Goal: Task Accomplishment & Management: Manage account settings

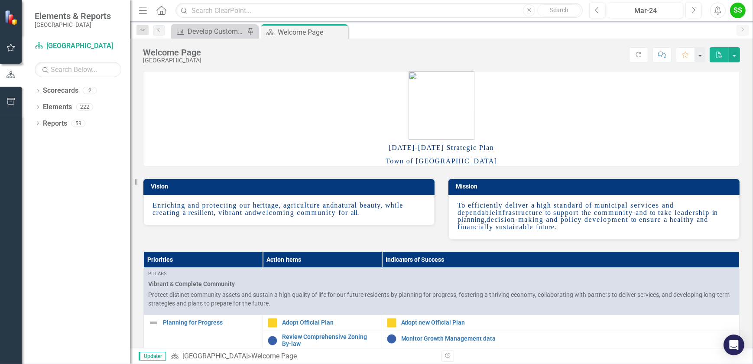
scroll to position [118, 0]
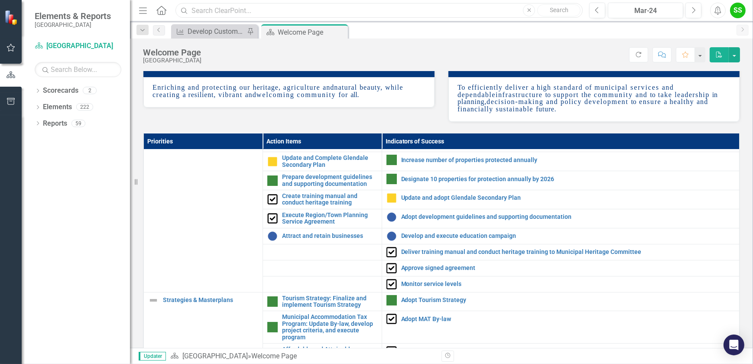
click at [203, 7] on input "text" at bounding box center [378, 10] width 407 height 15
type input "toursim"
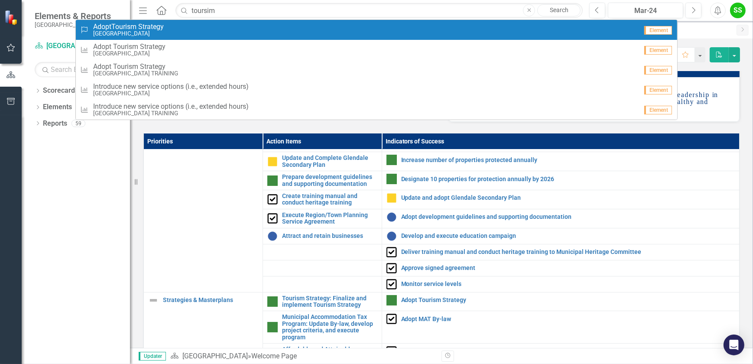
click at [155, 30] on small "[GEOGRAPHIC_DATA]" at bounding box center [128, 33] width 71 height 6
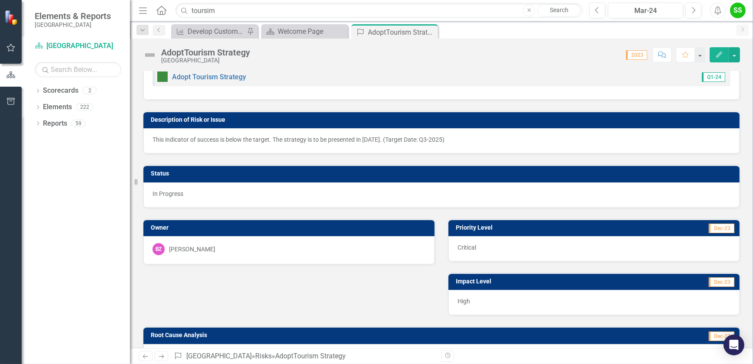
scroll to position [39, 0]
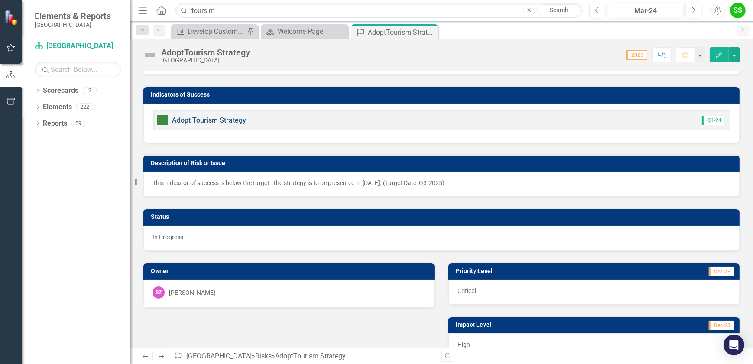
click at [196, 116] on link "Adopt Tourism Strategy" at bounding box center [209, 120] width 74 height 8
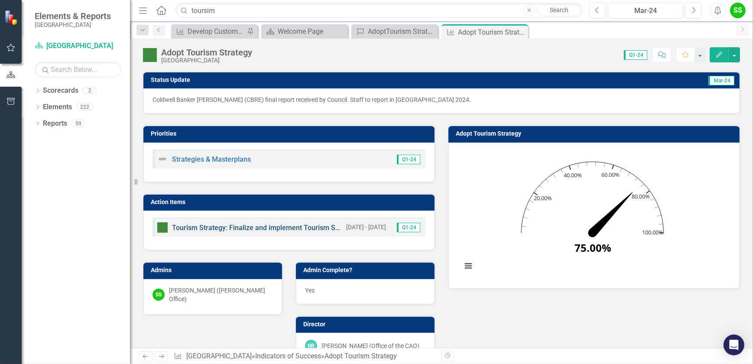
click at [275, 226] on link "Tourism Strategy: Finalize and implement Tourism Strategy" at bounding box center [264, 227] width 185 height 8
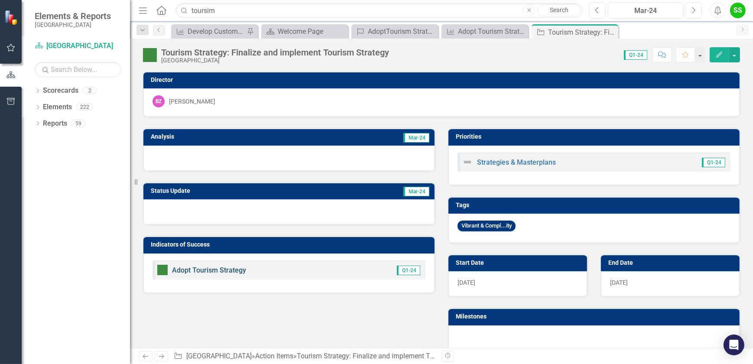
click at [224, 268] on link "Adopt Tourism Strategy" at bounding box center [209, 270] width 74 height 8
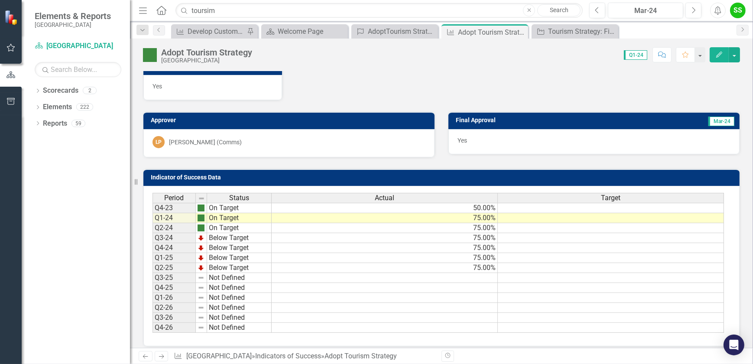
scroll to position [315, 0]
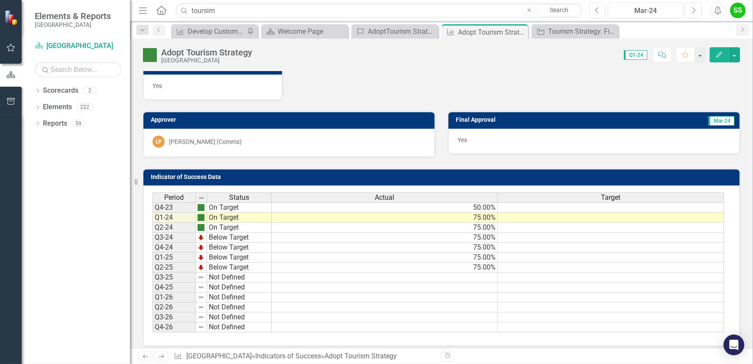
click at [222, 266] on td "Below Target" at bounding box center [239, 267] width 65 height 10
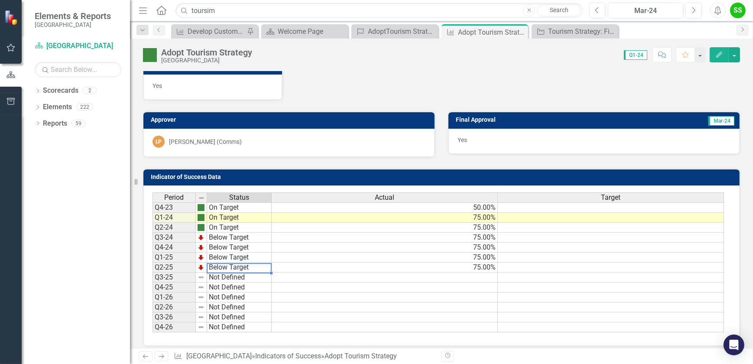
click at [222, 266] on td "Below Target" at bounding box center [239, 267] width 65 height 10
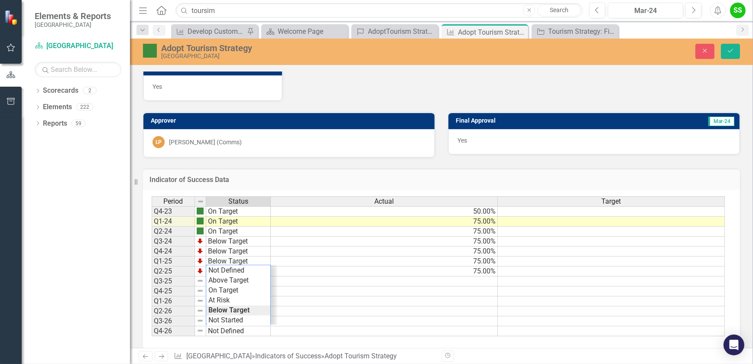
scroll to position [21, 0]
type textarea "Complete"
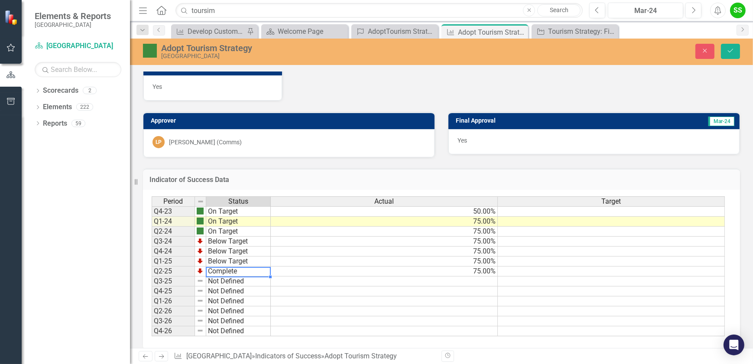
click at [234, 306] on div "Period Status Actual Target Q4-23 On Target 50.00% Q1-24 On Target 75.00% Q2-24…" at bounding box center [438, 266] width 573 height 140
click at [488, 273] on td "75.00%" at bounding box center [384, 271] width 227 height 10
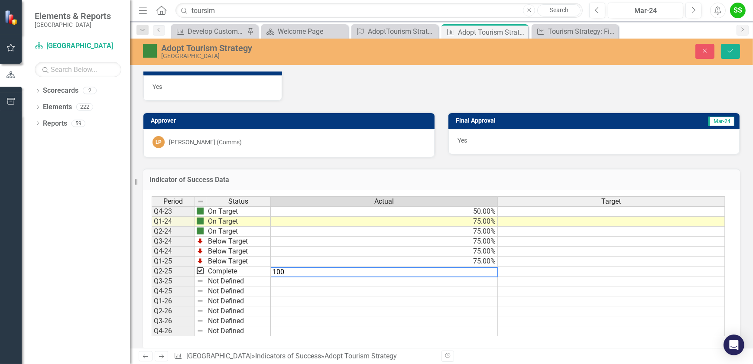
type textarea "100"
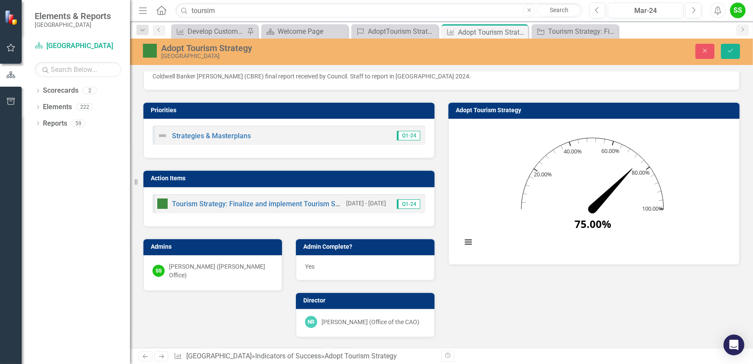
scroll to position [0, 0]
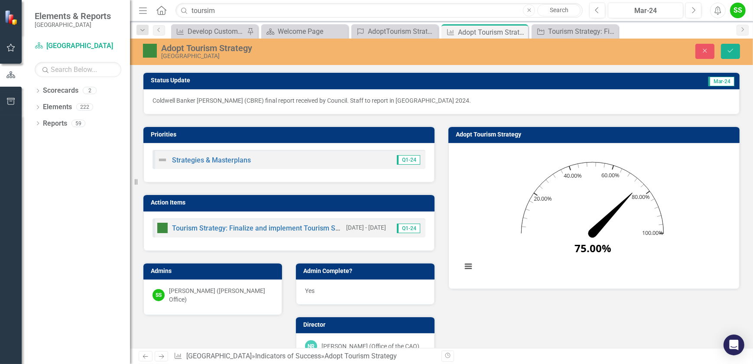
click at [423, 99] on p "Coldwell Banker [PERSON_NAME] (CBRE) final report received by Council. Staff to…" at bounding box center [441, 100] width 578 height 9
click at [708, 54] on button "Close" at bounding box center [704, 51] width 19 height 15
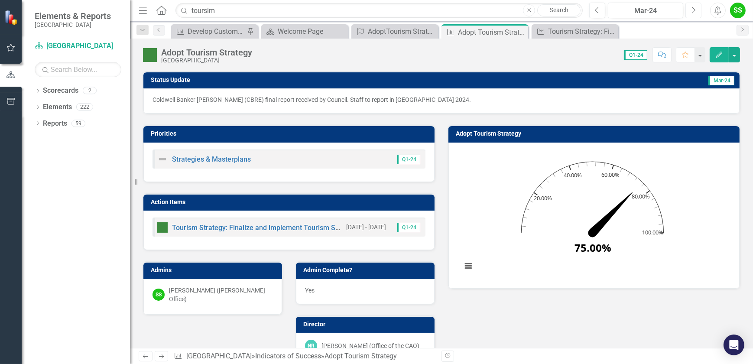
click at [689, 7] on button "Next" at bounding box center [693, 11] width 16 height 16
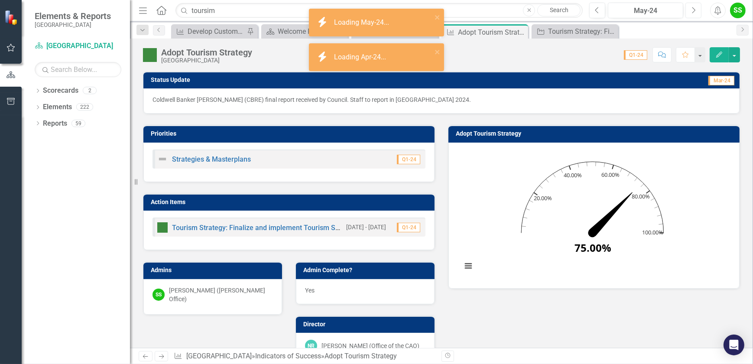
click at [689, 7] on button "Next" at bounding box center [693, 11] width 16 height 16
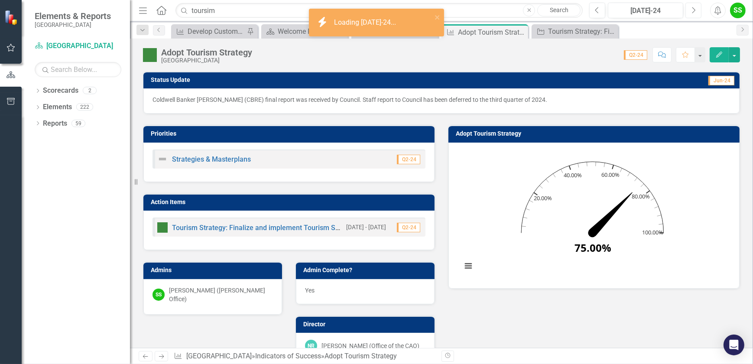
click at [691, 15] on button "Next" at bounding box center [693, 11] width 16 height 16
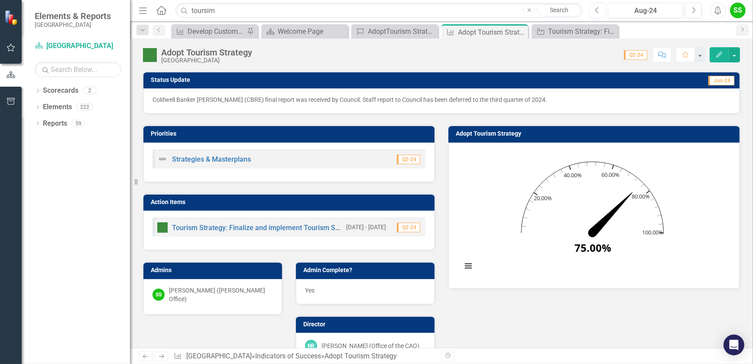
click at [598, 11] on icon "Previous" at bounding box center [597, 10] width 5 height 8
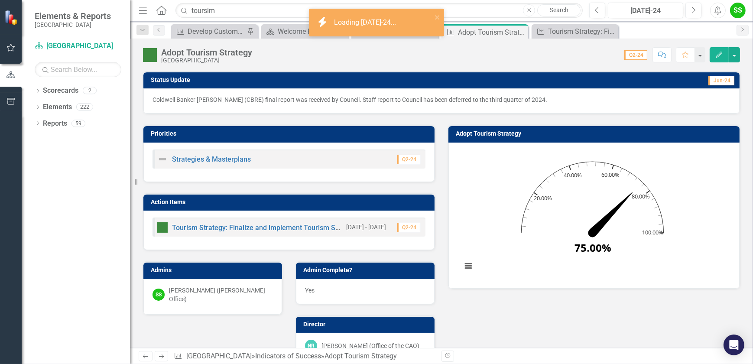
click at [705, 15] on div "Previous [DATE]-24 Next" at bounding box center [647, 11] width 116 height 16
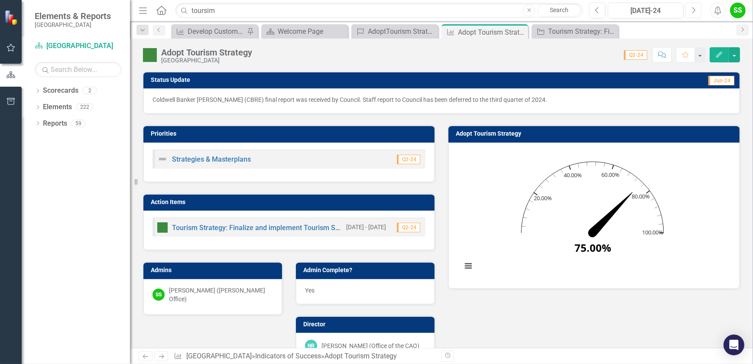
click at [697, 10] on button "Next" at bounding box center [693, 11] width 16 height 16
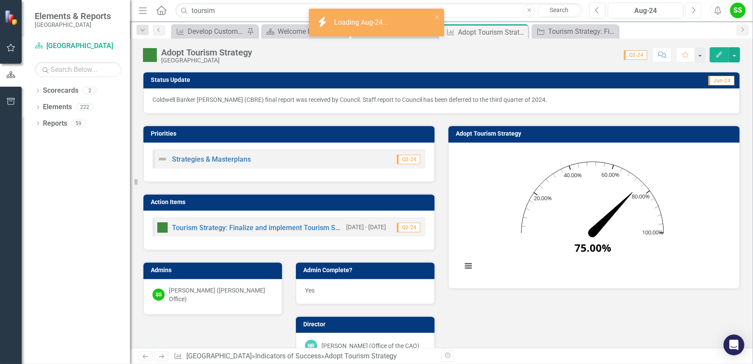
click at [694, 10] on button "Next" at bounding box center [693, 11] width 16 height 16
click at [598, 6] on icon "Previous" at bounding box center [597, 10] width 5 height 8
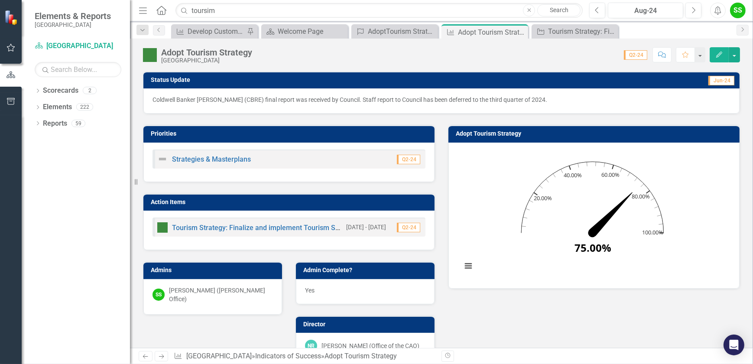
click at [719, 53] on icon "button" at bounding box center [719, 55] width 6 height 6
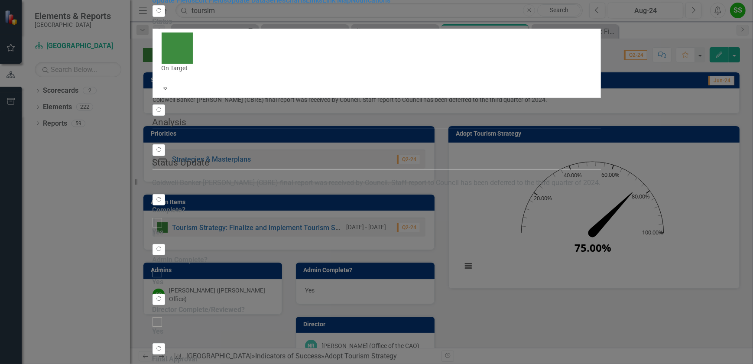
checkbox input "true"
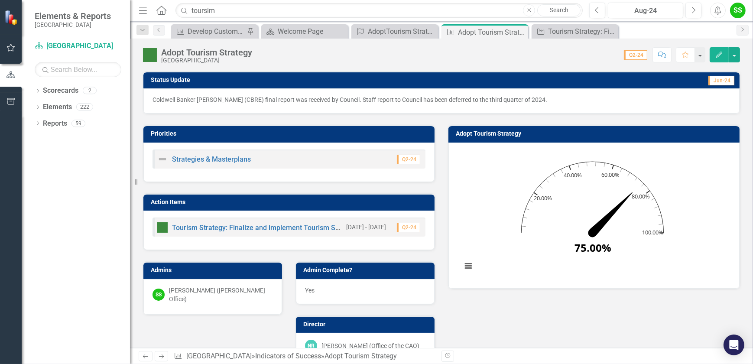
click at [289, 100] on p "Coldwell Banker [PERSON_NAME] (CBRE) final report was received by Council. Staf…" at bounding box center [441, 99] width 578 height 9
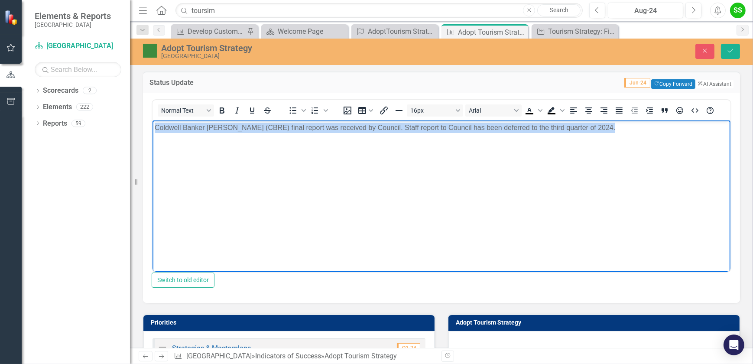
drag, startPoint x: 620, startPoint y: 128, endPoint x: 95, endPoint y: 98, distance: 525.7
click at [152, 120] on html "Coldwell Banker [PERSON_NAME] (CBRE) final report was received by Council. Staf…" at bounding box center [441, 185] width 578 height 130
click at [302, 158] on body "Coldwell Banker [PERSON_NAME] (CBRE) final report was received by Council. Staf…" at bounding box center [441, 185] width 578 height 130
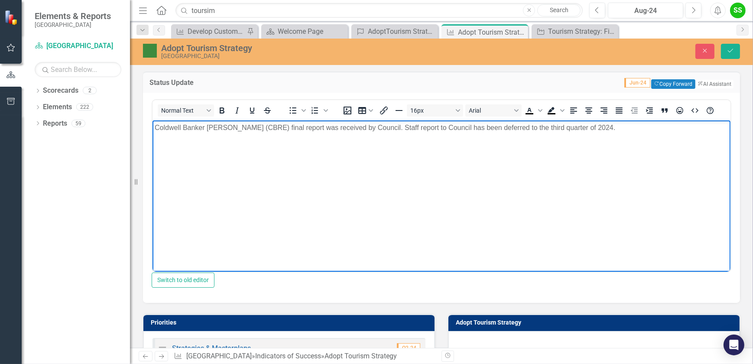
click at [268, 133] on body "Coldwell Banker [PERSON_NAME] (CBRE) final report was received by Council. Staf…" at bounding box center [441, 185] width 578 height 130
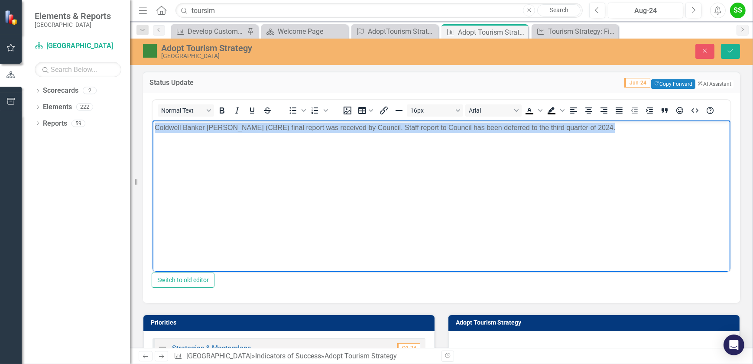
drag, startPoint x: 155, startPoint y: 126, endPoint x: 637, endPoint y: 144, distance: 481.9
click at [637, 144] on body "Coldwell Banker [PERSON_NAME] (CBRE) final report was received by Council. Staf…" at bounding box center [441, 185] width 578 height 130
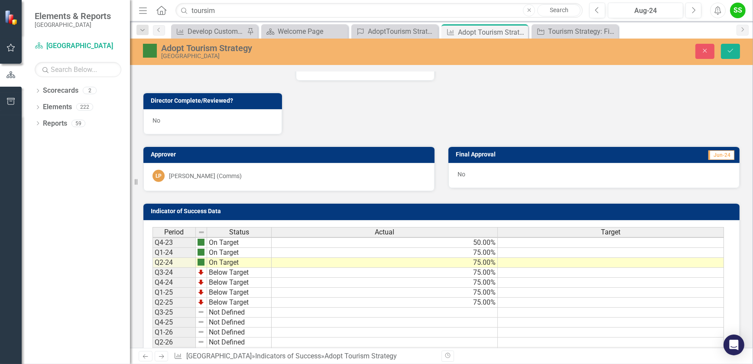
scroll to position [511, 0]
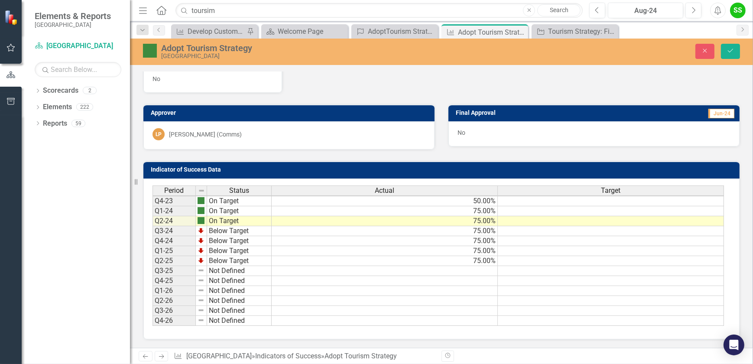
click at [246, 264] on td "Below Target" at bounding box center [239, 261] width 65 height 10
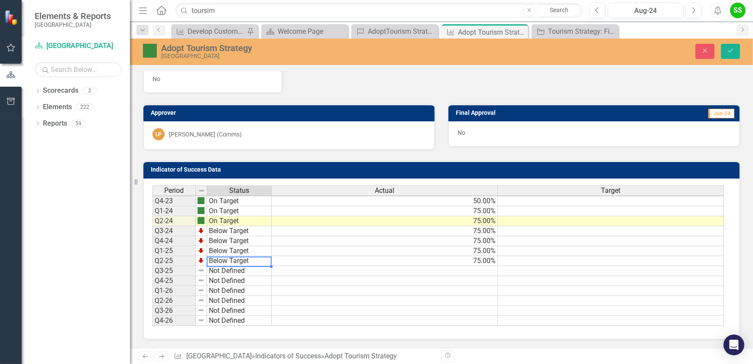
click at [246, 264] on td "Below Target" at bounding box center [239, 261] width 65 height 10
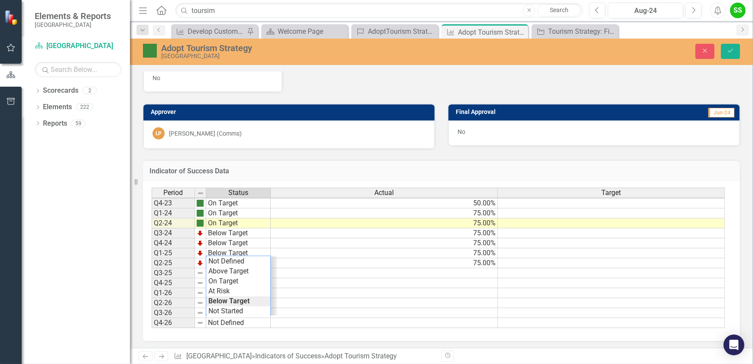
scroll to position [21, 0]
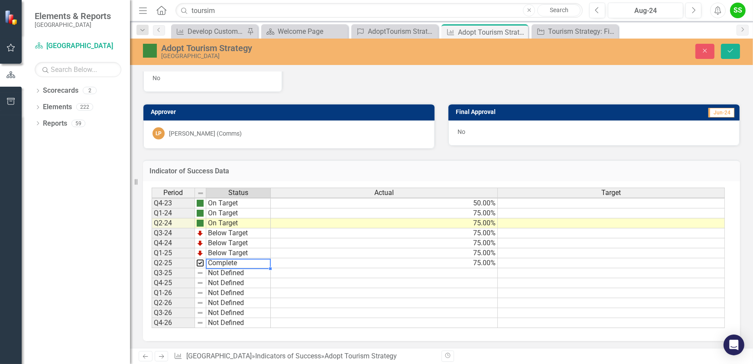
click at [243, 299] on div "Period Status Actual Target Q4-23 On Target 50.00% Q1-24 On Target 75.00% Q2-24…" at bounding box center [438, 258] width 573 height 141
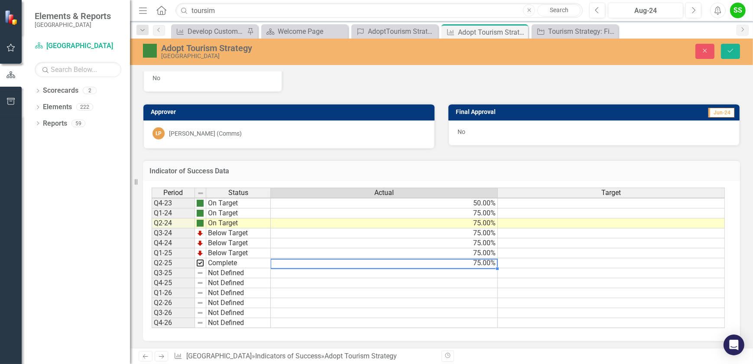
click at [483, 262] on td "75.00%" at bounding box center [384, 263] width 227 height 10
type textarea "100.00"
drag, startPoint x: 645, startPoint y: 147, endPoint x: 649, endPoint y: 145, distance: 4.5
click at [647, 146] on div "No" at bounding box center [593, 132] width 291 height 25
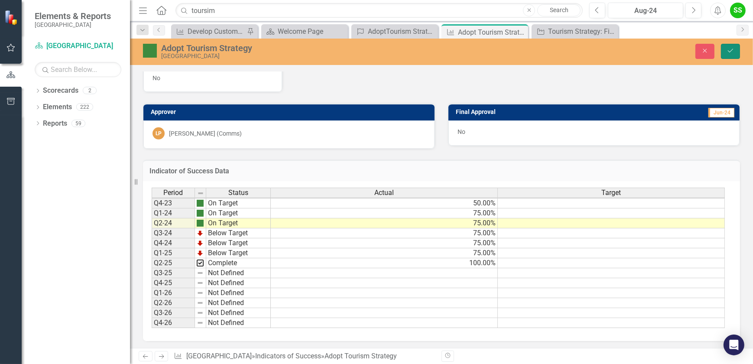
click at [733, 49] on icon "Save" at bounding box center [730, 51] width 8 height 6
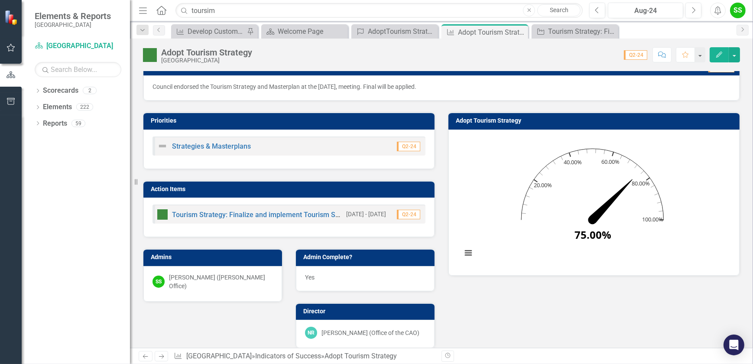
scroll to position [0, 0]
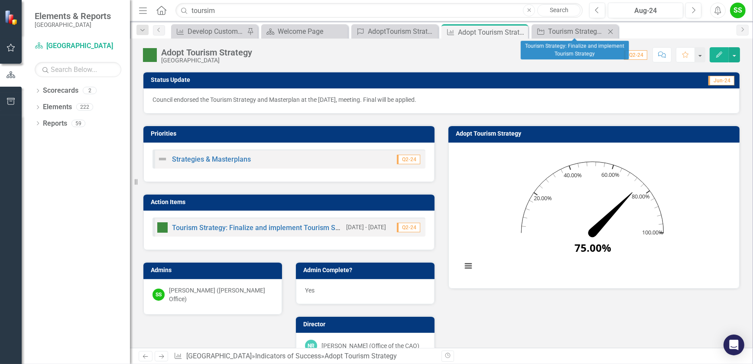
click at [611, 32] on icon at bounding box center [610, 31] width 5 height 5
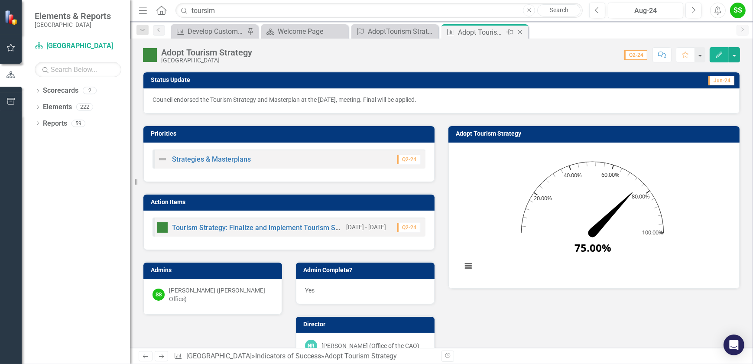
click at [521, 33] on icon "Close" at bounding box center [519, 32] width 9 height 7
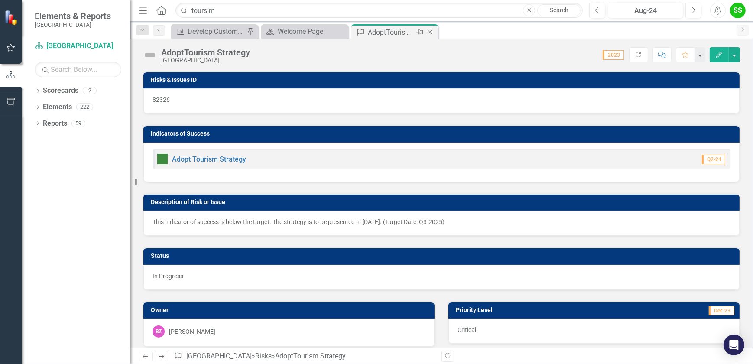
click at [429, 29] on icon "Close" at bounding box center [429, 32] width 9 height 7
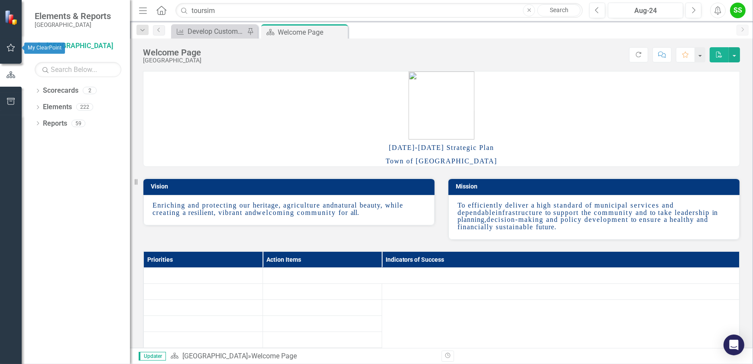
click at [9, 51] on icon "button" at bounding box center [11, 48] width 8 height 8
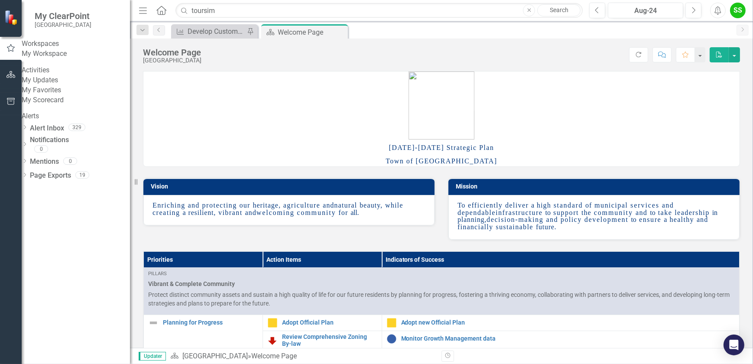
click at [55, 85] on link "My Updates" at bounding box center [76, 80] width 108 height 10
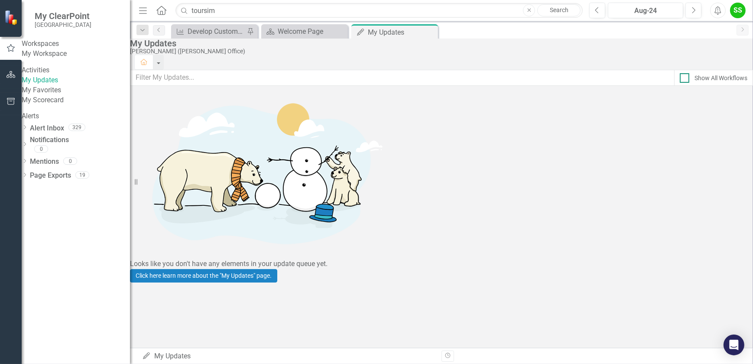
click at [708, 76] on div "Show All Workflows" at bounding box center [720, 78] width 53 height 9
click at [685, 76] on input "Show All Workflows" at bounding box center [682, 76] width 6 height 6
checkbox input "true"
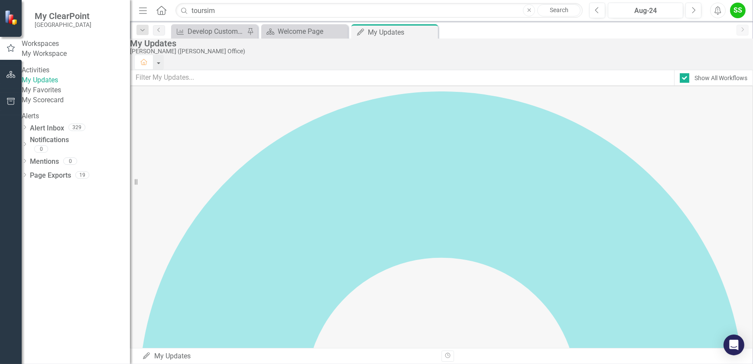
scroll to position [118, 0]
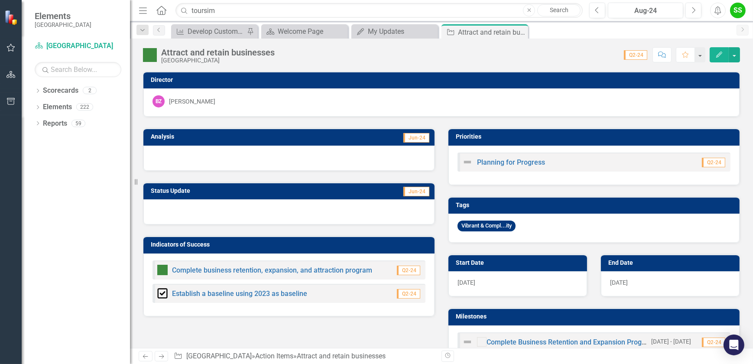
click at [191, 101] on div "[PERSON_NAME]" at bounding box center [192, 101] width 46 height 9
click at [520, 33] on icon "Close" at bounding box center [519, 32] width 9 height 7
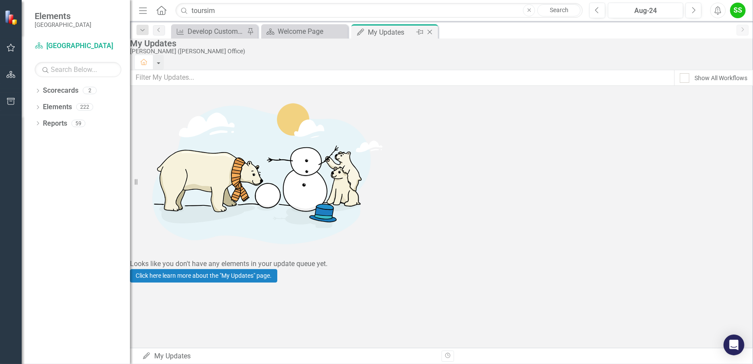
click at [401, 27] on div "My Updates" at bounding box center [391, 32] width 46 height 11
drag, startPoint x: 654, startPoint y: 84, endPoint x: 660, endPoint y: 83, distance: 5.8
click at [674, 84] on div "Show All Workflows" at bounding box center [713, 78] width 79 height 16
click at [679, 83] on div at bounding box center [684, 78] width 10 height 10
click at [679, 79] on input "Show All Workflows" at bounding box center [682, 76] width 6 height 6
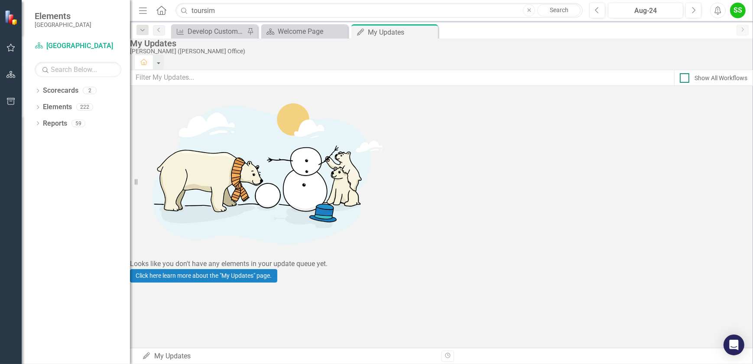
checkbox input "true"
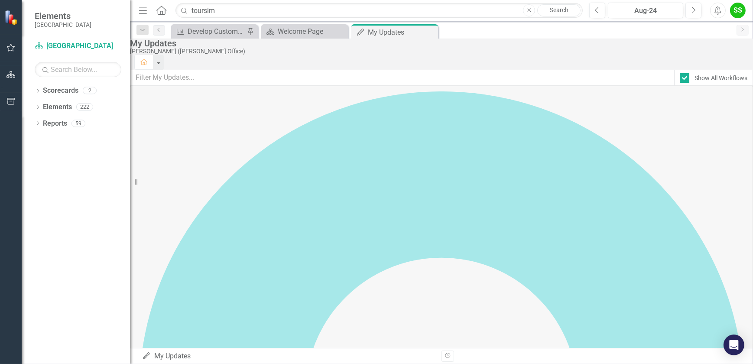
scroll to position [1220, 0]
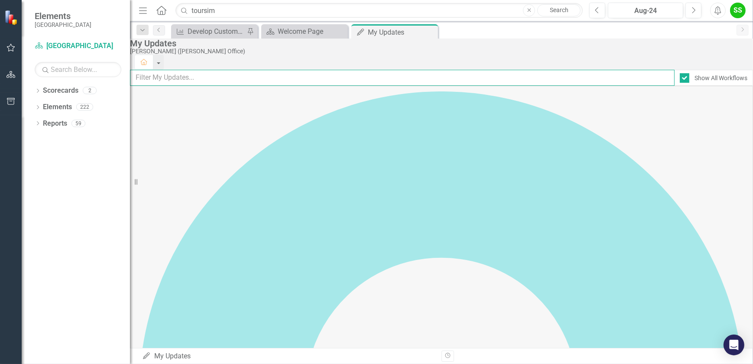
click at [200, 74] on input "text" at bounding box center [402, 78] width 544 height 16
type input "c"
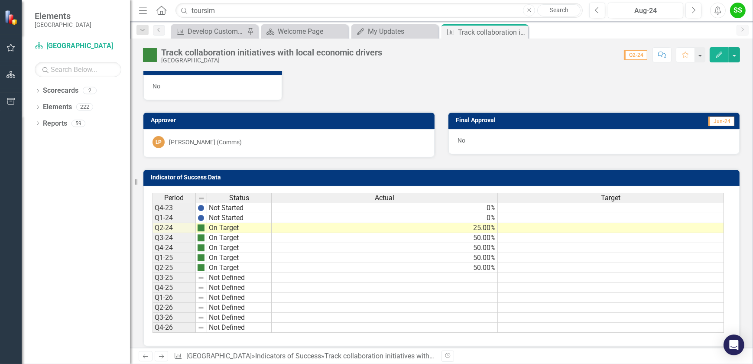
scroll to position [315, 0]
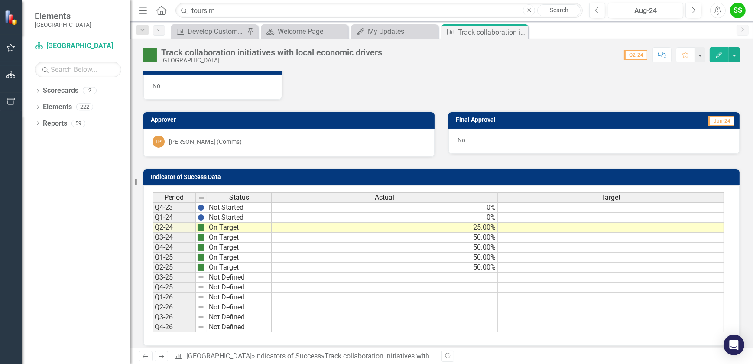
click at [220, 263] on td "On Target" at bounding box center [239, 267] width 65 height 10
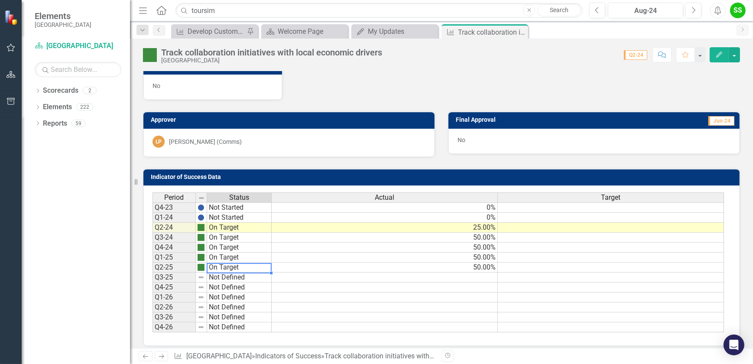
click at [490, 266] on td "50.00%" at bounding box center [385, 267] width 226 height 10
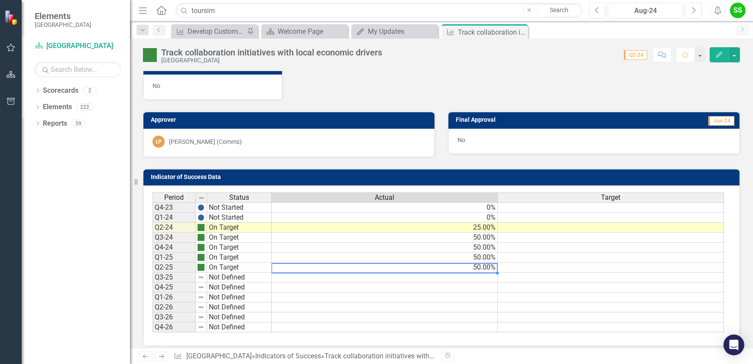
click at [490, 266] on td "50.00%" at bounding box center [385, 267] width 226 height 10
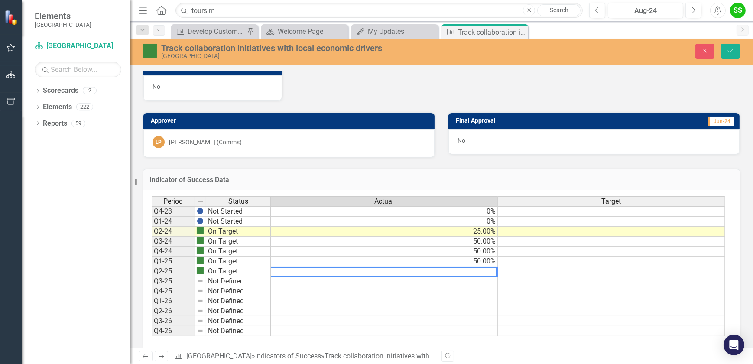
click at [473, 260] on td "50.00%" at bounding box center [384, 261] width 227 height 10
click at [477, 268] on td "50.00%" at bounding box center [384, 271] width 227 height 10
drag, startPoint x: 290, startPoint y: 270, endPoint x: 232, endPoint y: 266, distance: 58.2
click at [232, 266] on div "Period Status Actual Target Q4-23 Not Started 0% Q1-24 Not Started 0% Q2-24 On …" at bounding box center [438, 266] width 573 height 140
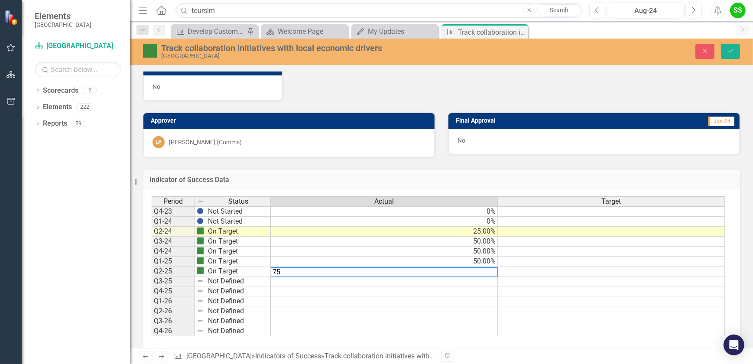
type textarea "75"
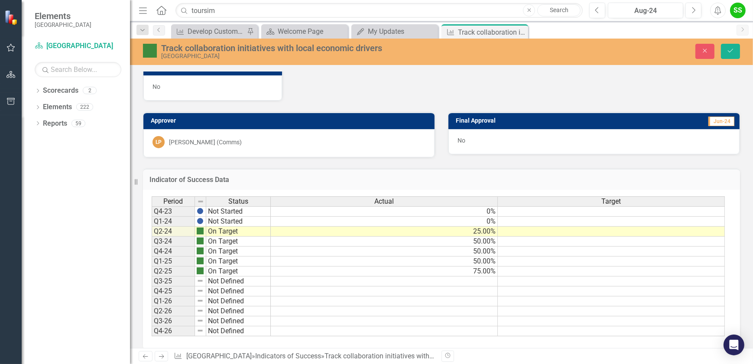
click at [389, 176] on h3 "Indicator of Success Data" at bounding box center [441, 180] width 584 height 8
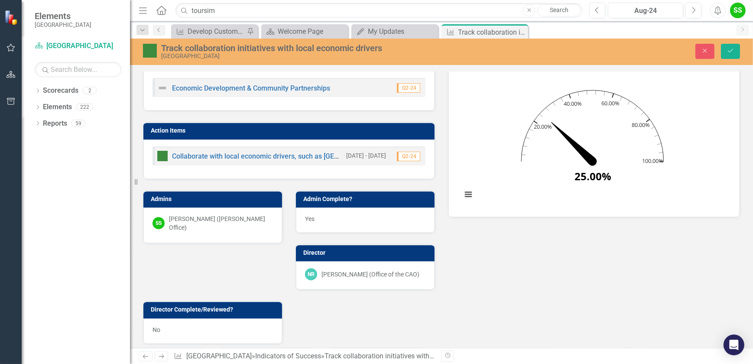
scroll to position [0, 0]
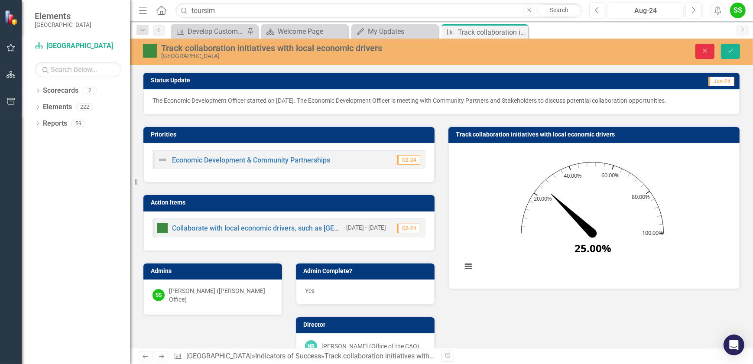
click at [708, 48] on icon "Close" at bounding box center [705, 51] width 8 height 6
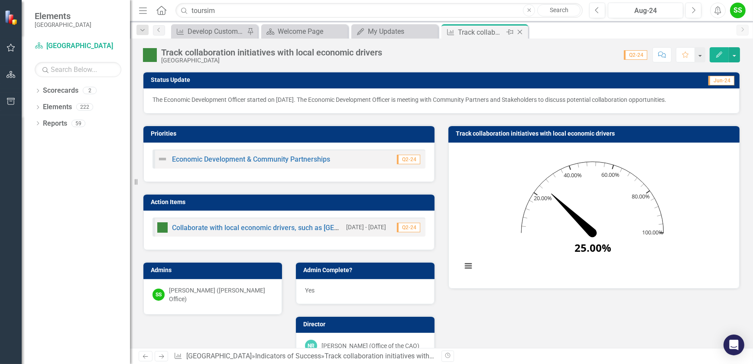
click at [517, 31] on icon "Close" at bounding box center [519, 32] width 9 height 7
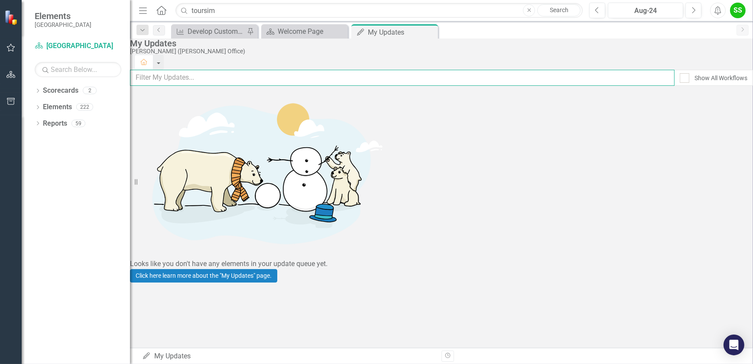
click at [200, 80] on input "text" at bounding box center [402, 78] width 544 height 16
type input "tourism"
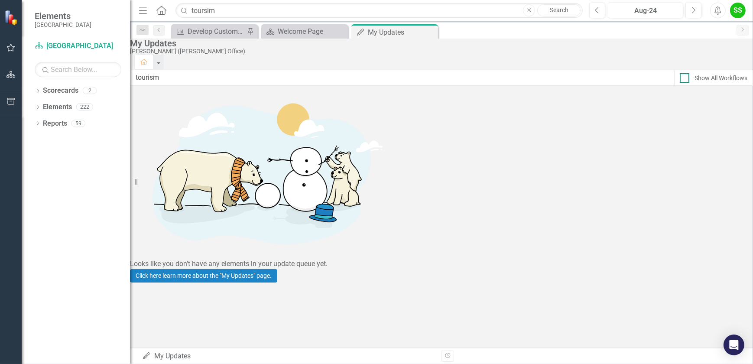
click at [694, 77] on div "Show All Workflows" at bounding box center [720, 78] width 53 height 9
click at [685, 77] on input "Show All Workflows" at bounding box center [682, 76] width 6 height 6
checkbox input "true"
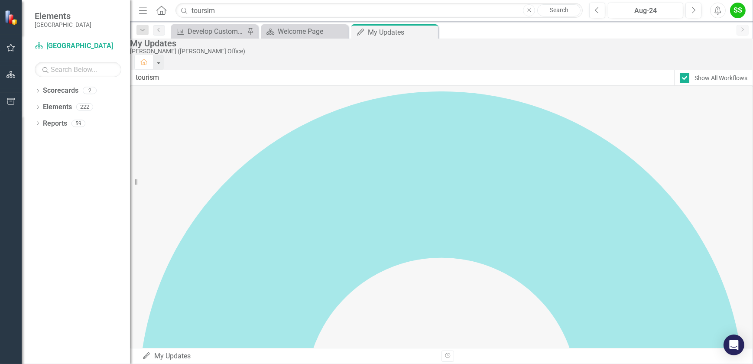
scroll to position [118, 0]
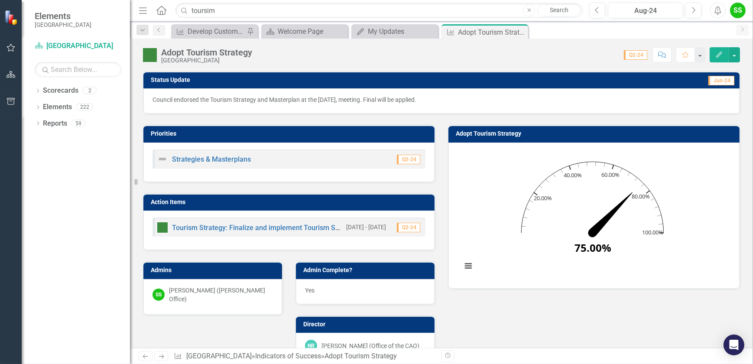
click at [342, 97] on p "Council endorsed the Tourism Strategy and Masterplan at the [DATE], meeting. Fi…" at bounding box center [441, 99] width 578 height 9
drag, startPoint x: 447, startPoint y: 103, endPoint x: 337, endPoint y: 113, distance: 110.9
click at [337, 113] on div "Status Update Jun-24 Council endorsed the Tourism Strategy and Masterplan at th…" at bounding box center [441, 360] width 597 height 601
click at [690, 96] on p "Council endorsed the Tourism Strategy and Masterplan at the [DATE], meeting. Fi…" at bounding box center [441, 99] width 578 height 9
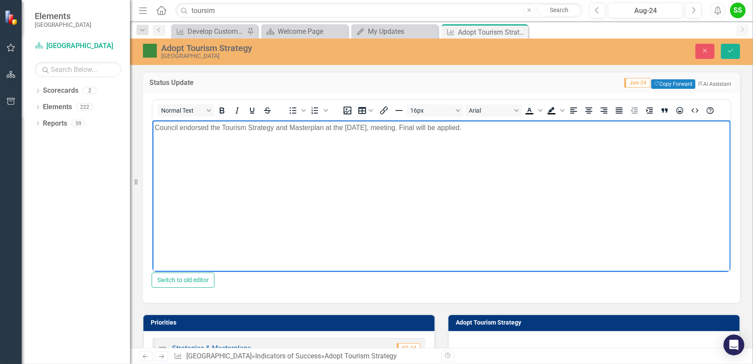
drag, startPoint x: 498, startPoint y: 134, endPoint x: 74, endPoint y: 123, distance: 423.6
click at [152, 123] on html "Council endorsed the Tourism Strategy and Masterplan at the [DATE], meeting. Fi…" at bounding box center [441, 185] width 578 height 130
copy p "Council endorsed the Tourism Strategy and Masterplan at the [DATE], meeting. Fi…"
click at [656, 85] on button "Copy Forward Copy Forward" at bounding box center [673, 84] width 44 height 10
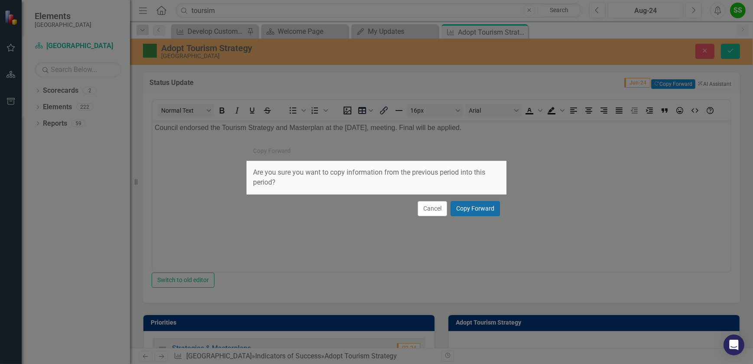
click at [478, 206] on button "Copy Forward" at bounding box center [474, 208] width 49 height 15
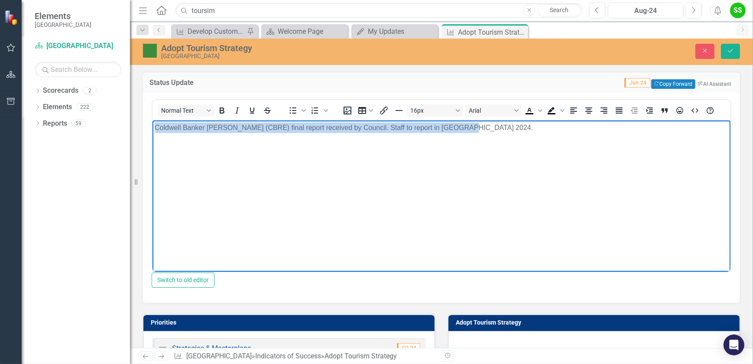
click at [364, 146] on body "Coldwell Banker [PERSON_NAME] (CBRE) final report received by Council. Staff to…" at bounding box center [441, 185] width 578 height 130
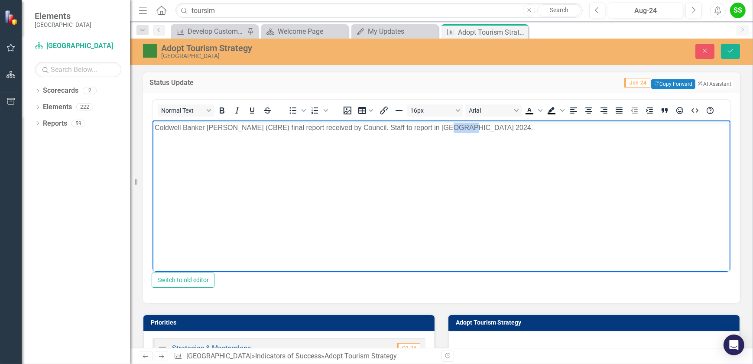
drag, startPoint x: 451, startPoint y: 126, endPoint x: 435, endPoint y: 126, distance: 16.0
click at [435, 126] on p "Coldwell Banker [PERSON_NAME] (CBRE) final report received by Council. Staff to…" at bounding box center [440, 127] width 573 height 10
click at [430, 130] on p "Coldwell Banker [PERSON_NAME] (CBRE) final report received by Council. Staff to…" at bounding box center [440, 127] width 573 height 10
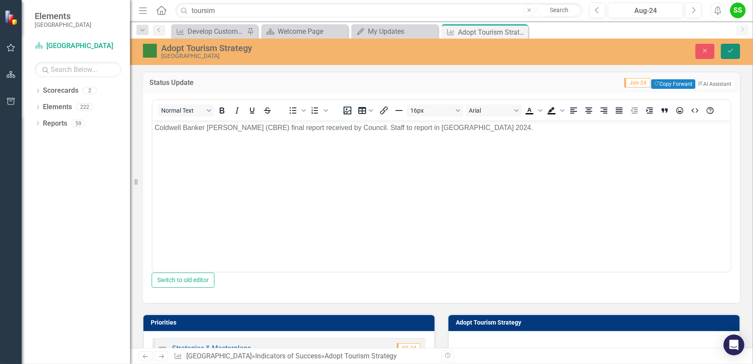
click at [735, 51] on button "Save" at bounding box center [730, 51] width 19 height 15
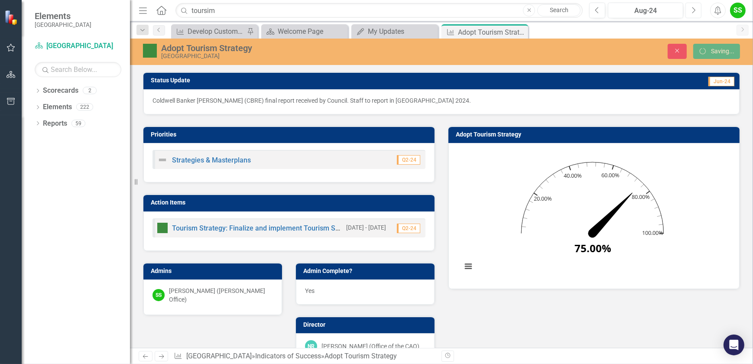
click at [688, 13] on button "Next" at bounding box center [693, 11] width 16 height 16
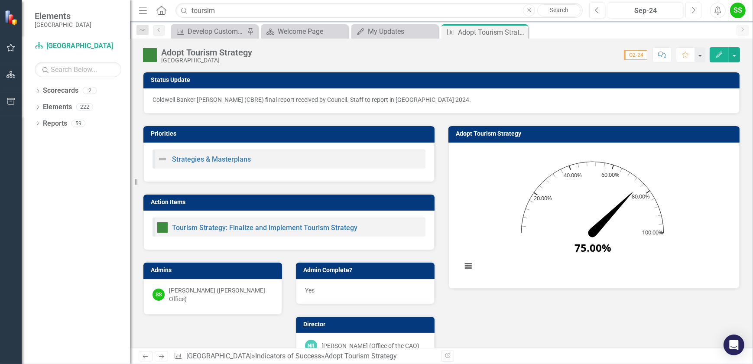
click at [688, 13] on button "Next" at bounding box center [693, 11] width 16 height 16
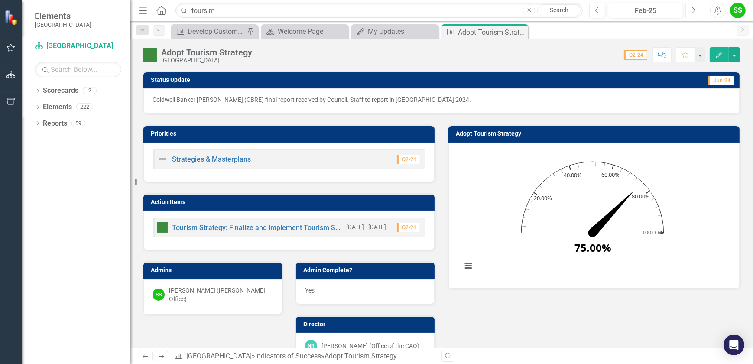
click at [688, 13] on button "Next" at bounding box center [693, 11] width 16 height 16
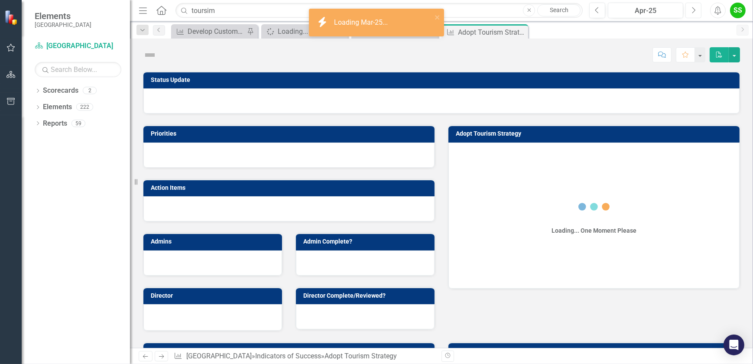
click at [688, 13] on button "Next" at bounding box center [693, 11] width 16 height 16
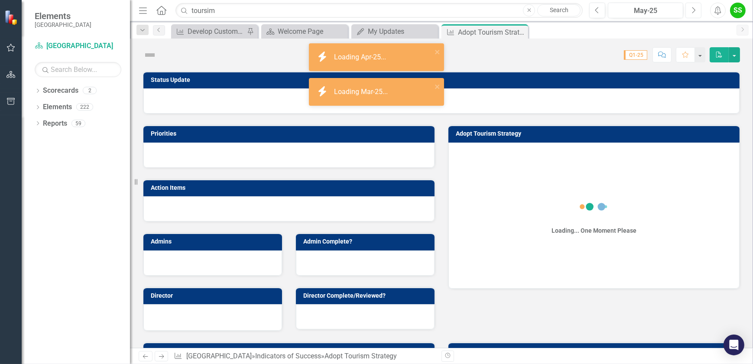
click at [688, 13] on button "Next" at bounding box center [693, 11] width 16 height 16
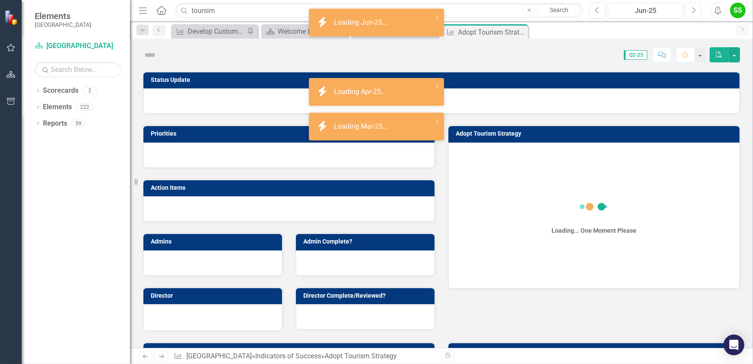
click at [688, 13] on button "Next" at bounding box center [693, 11] width 16 height 16
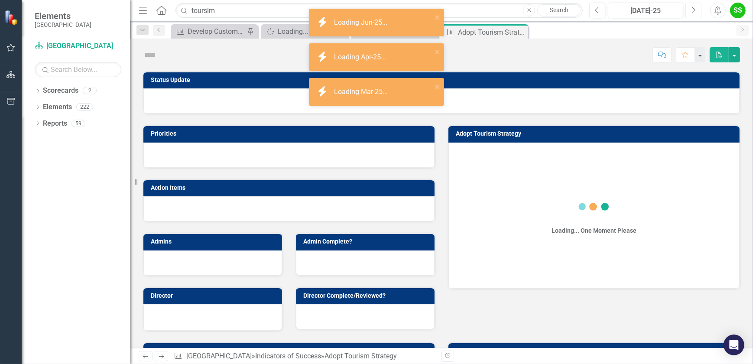
click at [688, 13] on button "Next" at bounding box center [693, 11] width 16 height 16
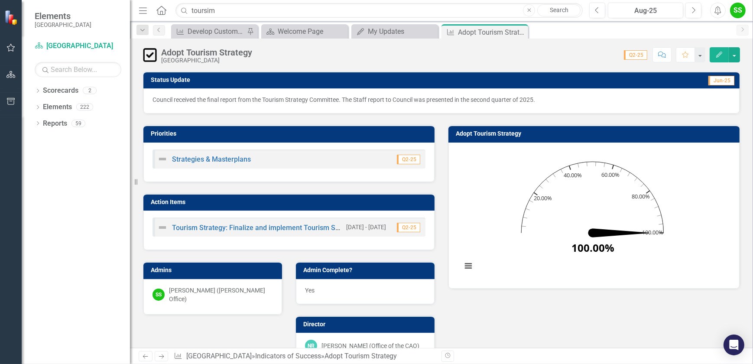
click at [367, 108] on div "Council received the final report from the Tourism Strategy Committee. The Staf…" at bounding box center [441, 100] width 596 height 25
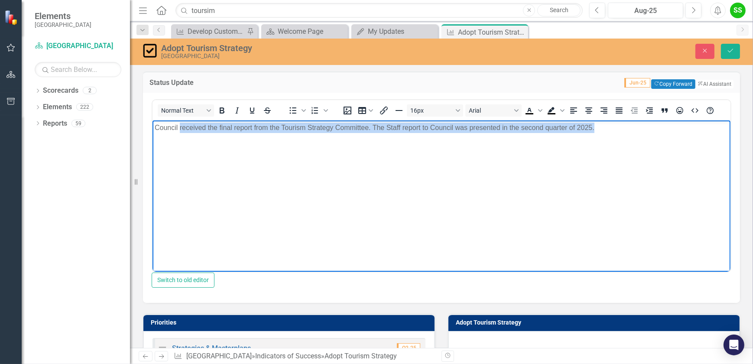
drag, startPoint x: 180, startPoint y: 129, endPoint x: 798, endPoint y: 120, distance: 618.0
click at [730, 120] on html "Council received the final report from the Tourism Strategy Committee. The Staf…" at bounding box center [441, 185] width 578 height 130
paste body "Rich Text Area. Press ALT-0 for help."
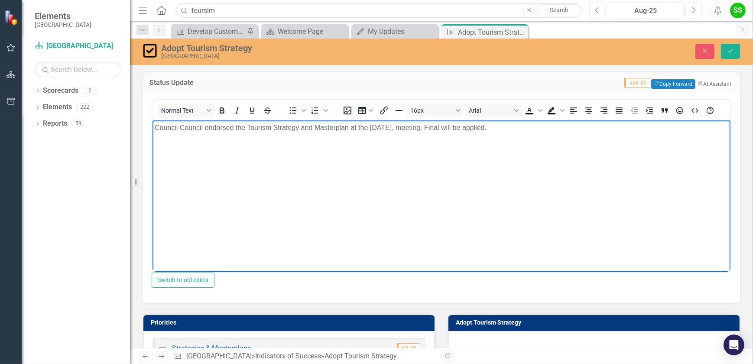
drag, startPoint x: 153, startPoint y: 127, endPoint x: 776, endPoint y: 129, distance: 622.7
click at [730, 129] on html "Council Council endorsed the Tourism Strategy and Masterplan at the [DATE], mee…" at bounding box center [441, 185] width 578 height 130
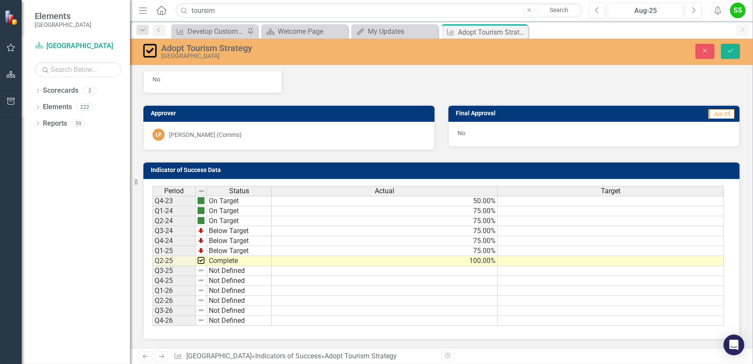
scroll to position [401, 0]
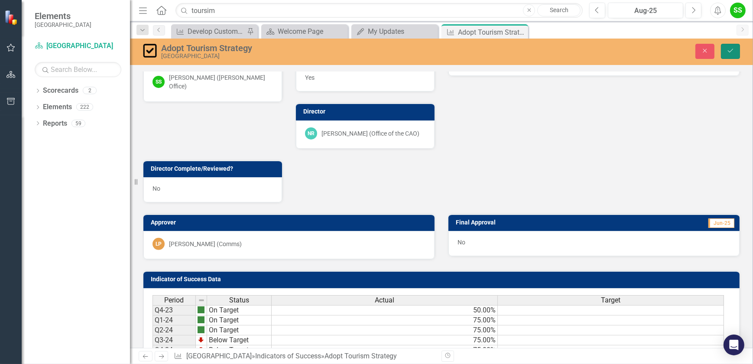
click at [730, 51] on icon "Save" at bounding box center [730, 51] width 8 height 6
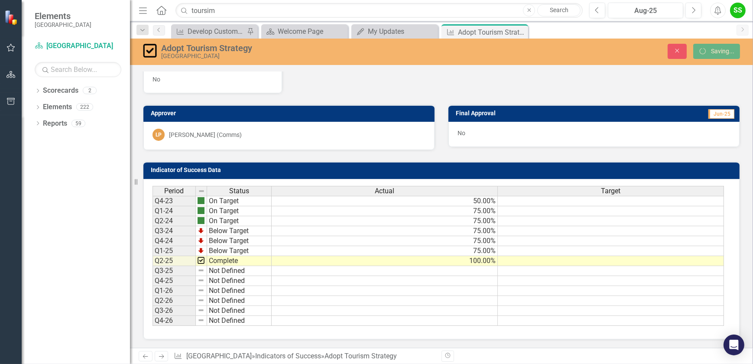
scroll to position [208, 0]
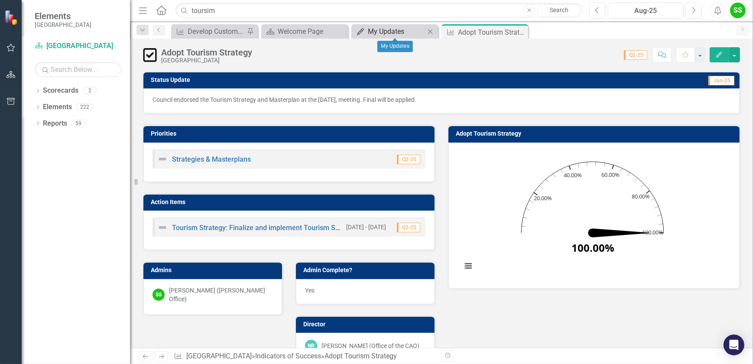
click at [417, 27] on div "My Updates" at bounding box center [396, 31] width 57 height 11
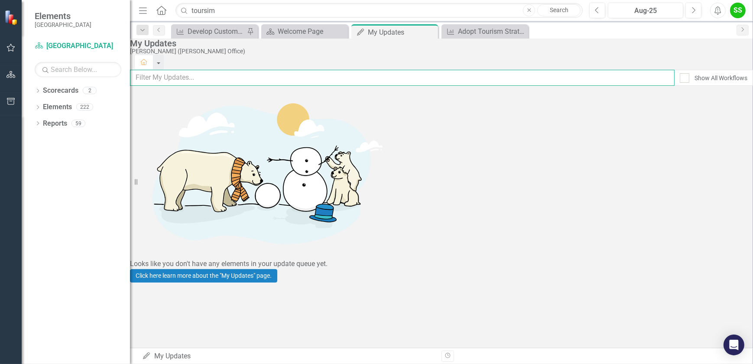
click at [217, 79] on input "text" at bounding box center [402, 78] width 544 height 16
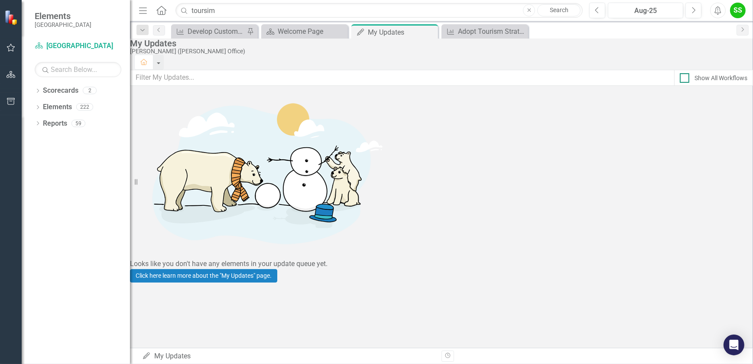
click at [679, 82] on div at bounding box center [684, 78] width 10 height 10
click at [679, 79] on input "Show All Workflows" at bounding box center [682, 76] width 6 height 6
checkbox input "true"
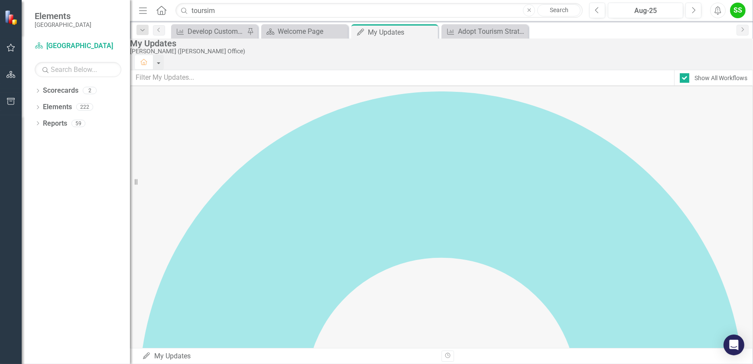
scroll to position [394, 0]
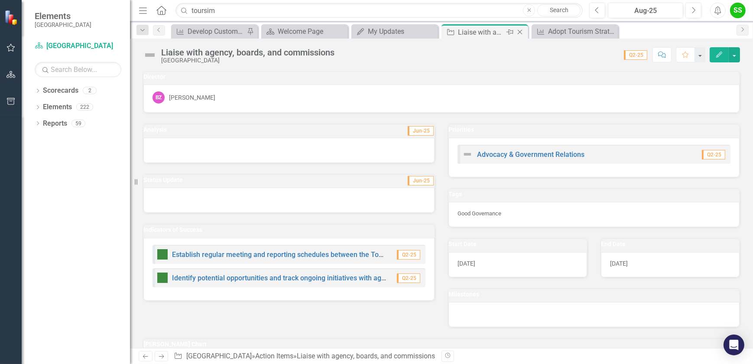
click at [520, 32] on icon "Close" at bounding box center [519, 32] width 9 height 7
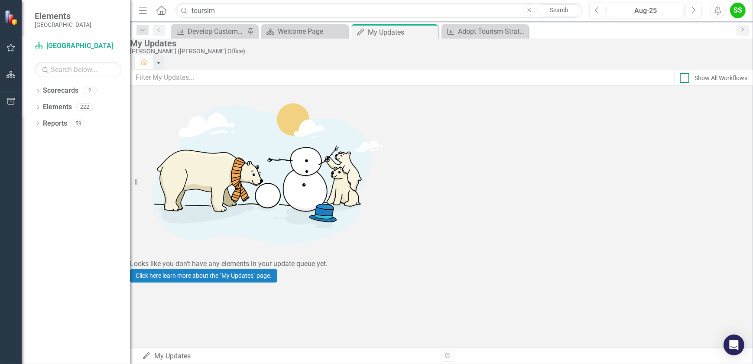
click at [679, 78] on div at bounding box center [684, 78] width 10 height 10
click at [679, 78] on input "Show All Workflows" at bounding box center [682, 76] width 6 height 6
checkbox input "true"
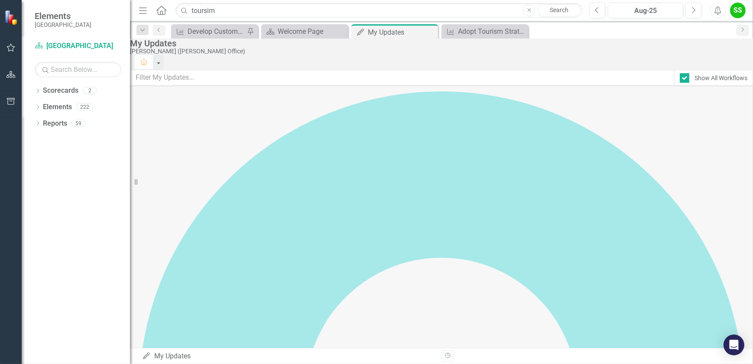
scroll to position [669, 0]
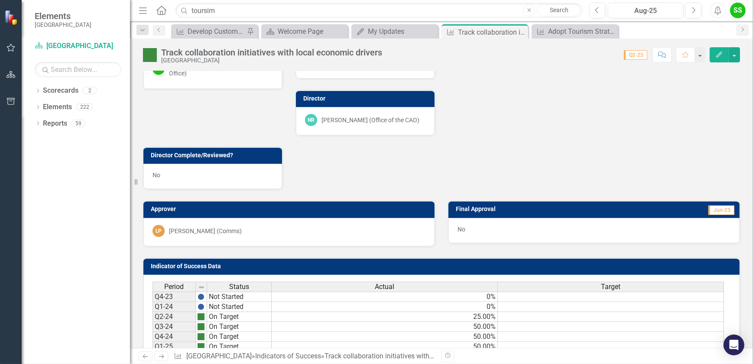
scroll to position [334, 0]
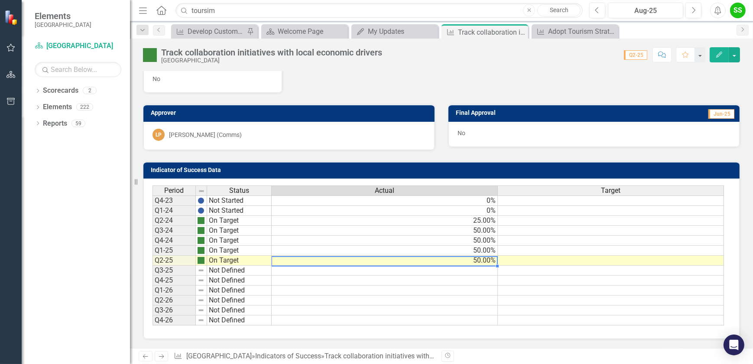
click at [473, 255] on td "50.00%" at bounding box center [385, 260] width 226 height 10
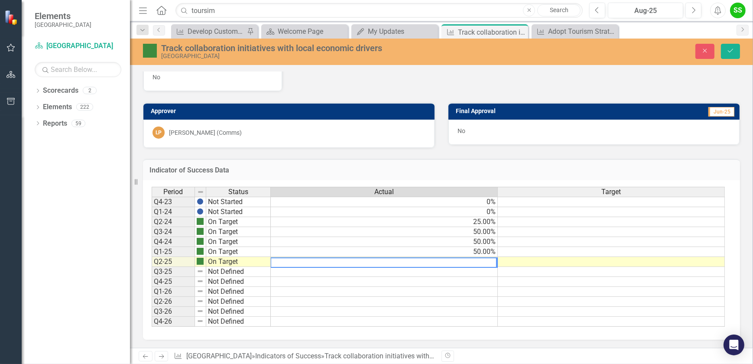
click at [481, 249] on td "50.00%" at bounding box center [384, 252] width 227 height 10
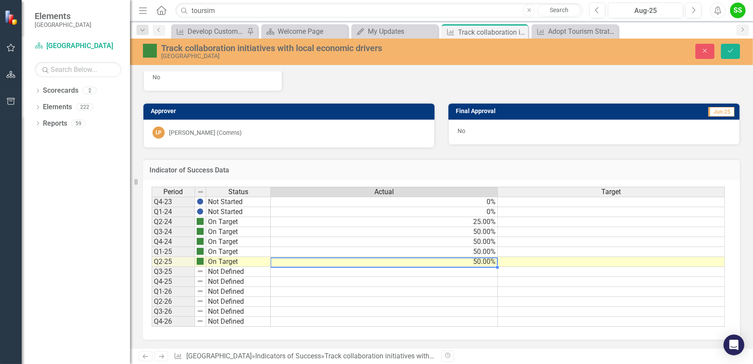
click at [481, 257] on td "50.00%" at bounding box center [384, 262] width 227 height 10
click at [480, 259] on td "50.00%" at bounding box center [384, 262] width 227 height 10
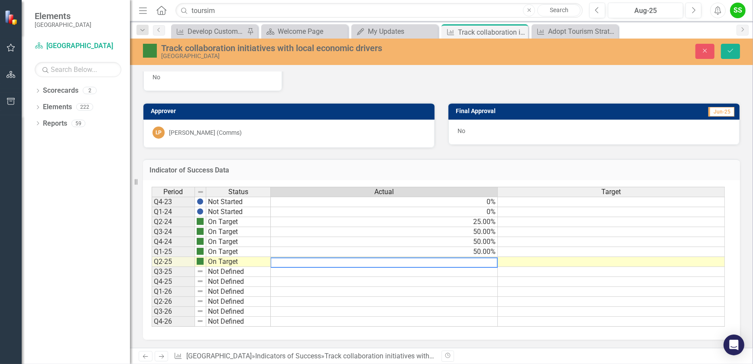
click at [480, 259] on textarea at bounding box center [383, 262] width 227 height 10
type textarea "75"
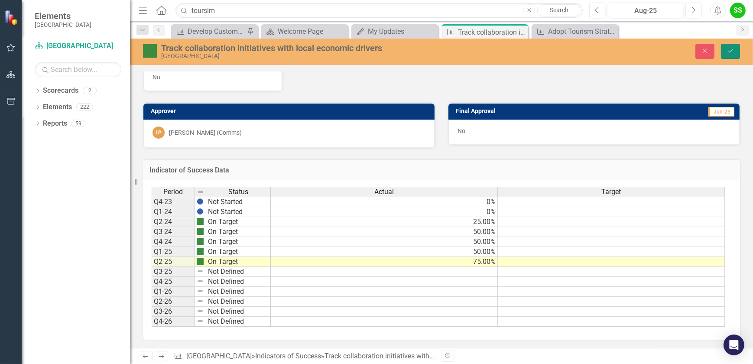
click at [728, 55] on button "Save" at bounding box center [730, 51] width 19 height 15
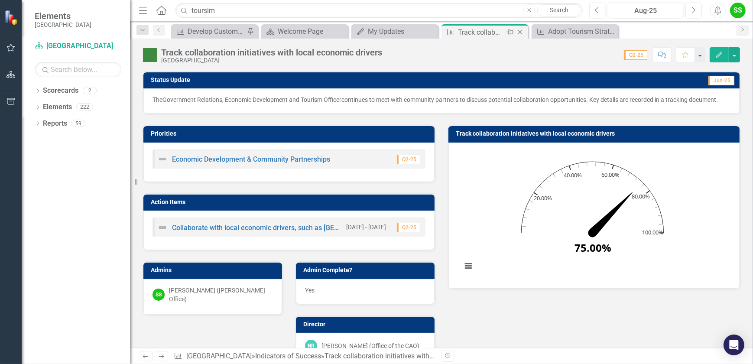
click at [520, 31] on icon "Close" at bounding box center [519, 32] width 9 height 7
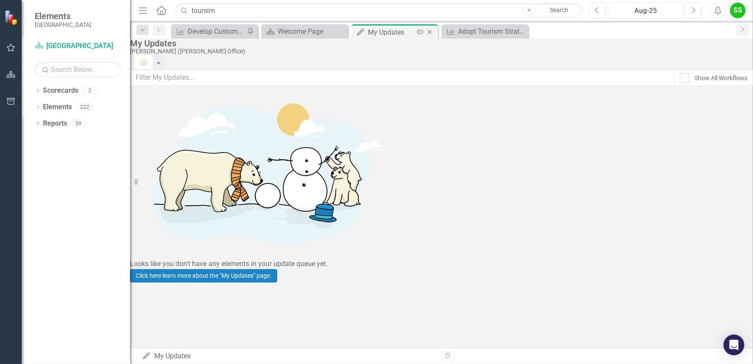
click at [379, 34] on div "My Updates" at bounding box center [391, 32] width 46 height 11
click at [679, 79] on input "Show All Workflows" at bounding box center [682, 76] width 6 height 6
checkbox input "true"
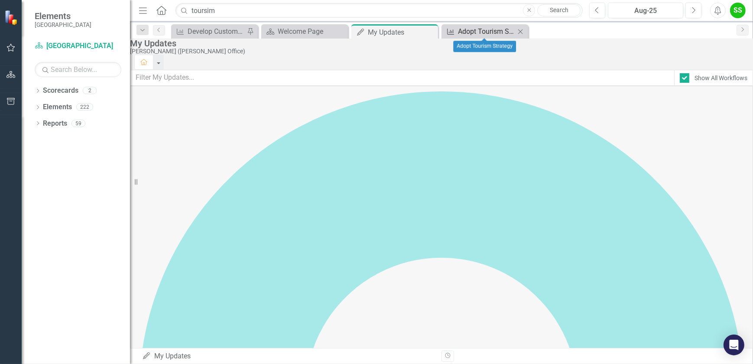
click at [498, 32] on div "Adopt Tourism Strategy" at bounding box center [486, 31] width 57 height 11
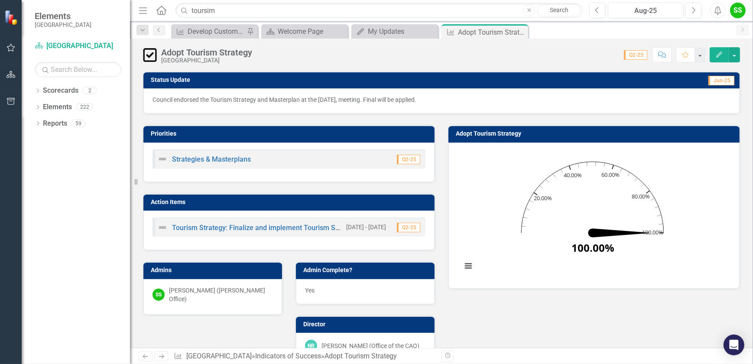
click at [433, 97] on p "Council endorsed the Tourism Strategy and Masterplan at the [DATE], meeting. Fi…" at bounding box center [441, 99] width 578 height 9
click at [432, 97] on p "Council endorsed the Tourism Strategy and Masterplan at the [DATE], meeting. Fi…" at bounding box center [441, 99] width 578 height 9
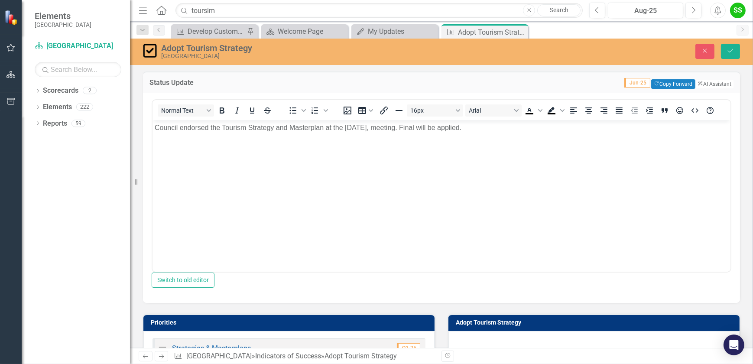
click at [436, 128] on p "Council endorsed the Tourism Strategy and Masterplan at the [DATE], meeting. Fi…" at bounding box center [440, 127] width 573 height 10
click at [724, 51] on button "Save" at bounding box center [730, 51] width 19 height 15
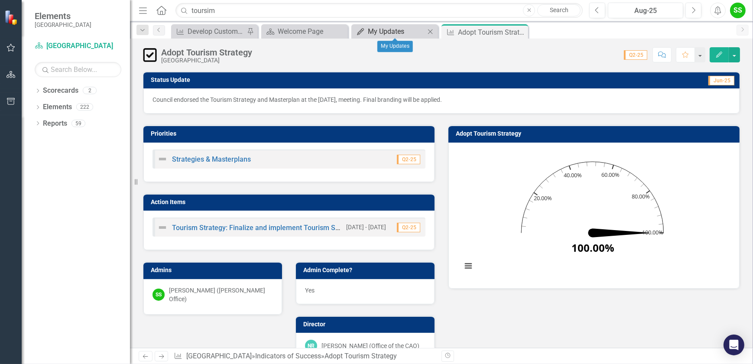
click at [410, 29] on div "My Updates" at bounding box center [396, 31] width 57 height 11
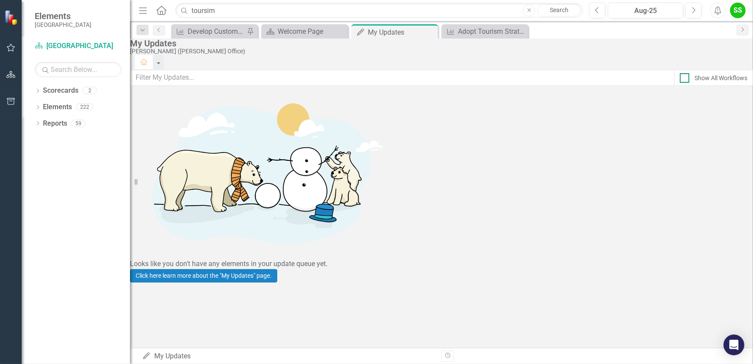
click at [679, 82] on div at bounding box center [684, 78] width 10 height 10
click at [679, 79] on input "Show All Workflows" at bounding box center [682, 76] width 6 height 6
checkbox input "true"
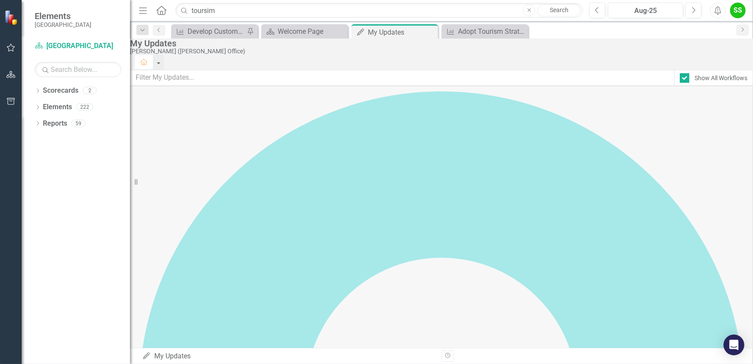
scroll to position [1535, 0]
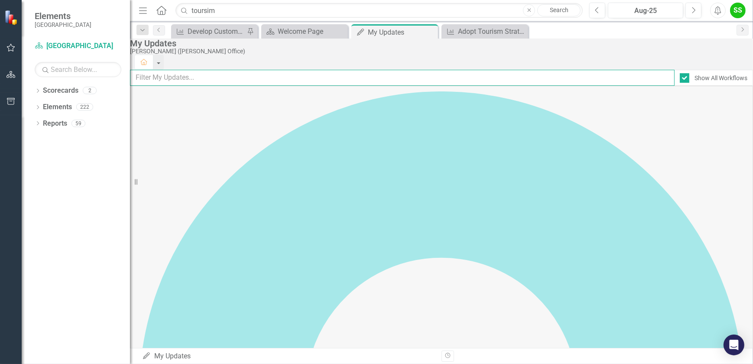
click at [219, 78] on input "text" at bounding box center [402, 78] width 544 height 16
type input "mou"
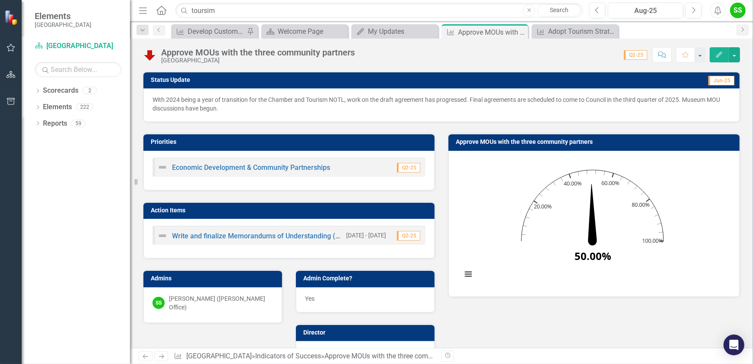
click at [251, 104] on p "With 2024 being a year of transition for the Chamber and Tourism NOTL, work on …" at bounding box center [441, 103] width 578 height 17
click at [606, 106] on p "With 2024 being a year of transition for the Chamber and Tourism NOTL, work on …" at bounding box center [441, 103] width 578 height 17
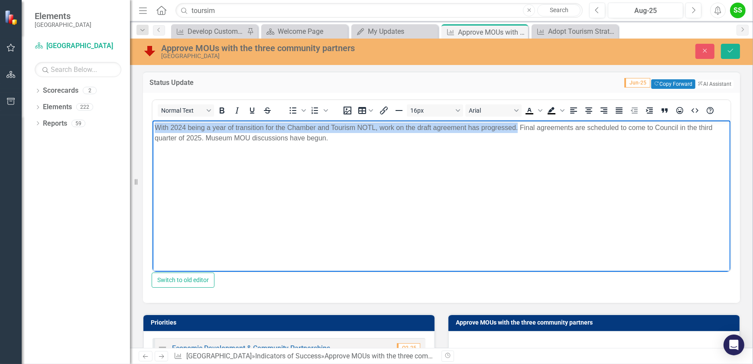
drag, startPoint x: 517, startPoint y: 129, endPoint x: 155, endPoint y: 128, distance: 361.6
click at [155, 128] on p "With 2024 being a year of transition for the Chamber and Tourism NOTL, work on …" at bounding box center [440, 132] width 573 height 21
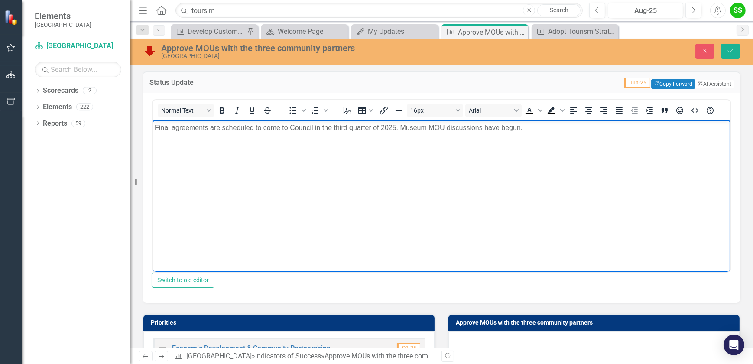
click at [526, 131] on p "Final agreements are scheduled to come to Council in the third quarter of 2025.…" at bounding box center [440, 127] width 573 height 10
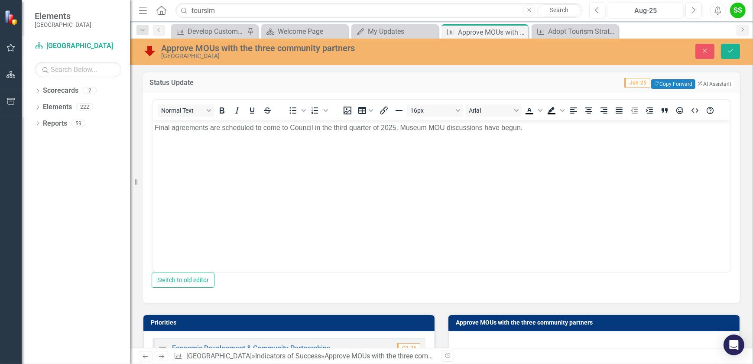
click at [548, 120] on div "Normal Text To open the popup, press Shift+Enter To open the popup, press Shift…" at bounding box center [441, 110] width 578 height 20
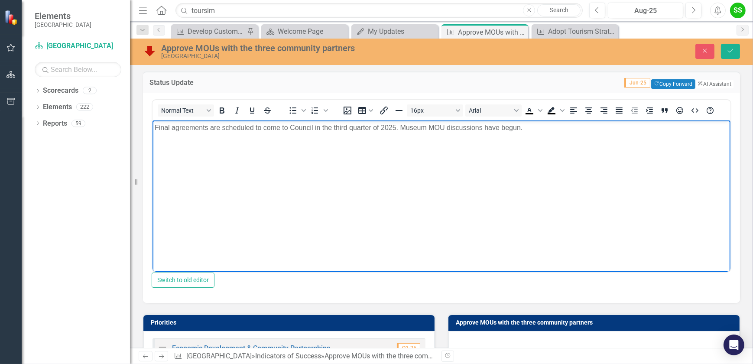
drag, startPoint x: 547, startPoint y: 126, endPoint x: 446, endPoint y: 129, distance: 101.0
click at [448, 125] on p "Final agreements are scheduled to come to Council in the third quarter of 2025.…" at bounding box center [440, 127] width 573 height 10
click at [398, 126] on p "Final agreements are scheduled to come to Council in the third quarter of 2025.…" at bounding box center [440, 127] width 573 height 10
click at [473, 128] on p "Final agreements are scheduled to come to Council in the third quarter of 2025.…" at bounding box center [440, 127] width 573 height 10
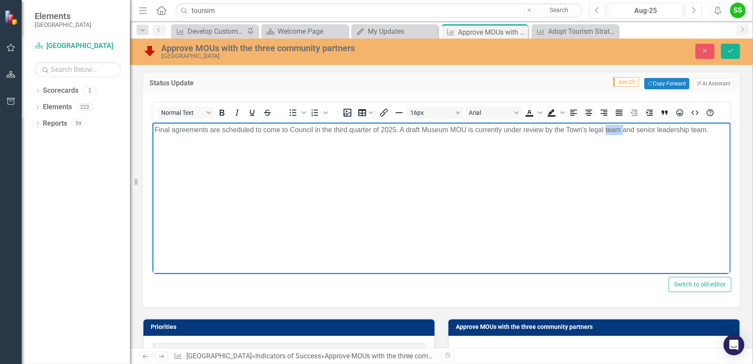
drag, startPoint x: 622, startPoint y: 130, endPoint x: 605, endPoint y: 128, distance: 17.5
click at [605, 128] on p "Final agreements are scheduled to come to Council in the third quarter of 2025.…" at bounding box center [440, 130] width 573 height 10
click at [703, 129] on p "Final agreements are scheduled to come to Council in the third quarter of 2025.…" at bounding box center [440, 130] width 573 height 10
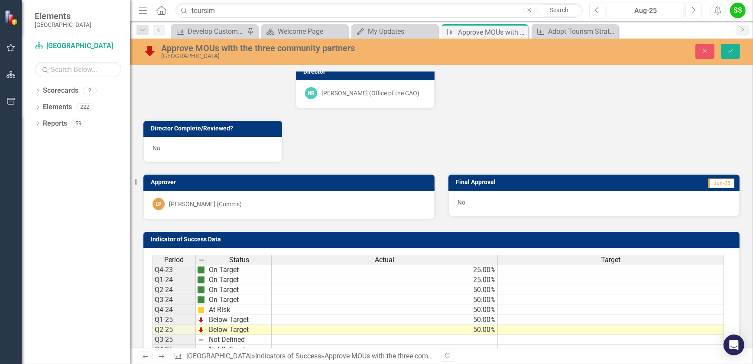
scroll to position [519, 0]
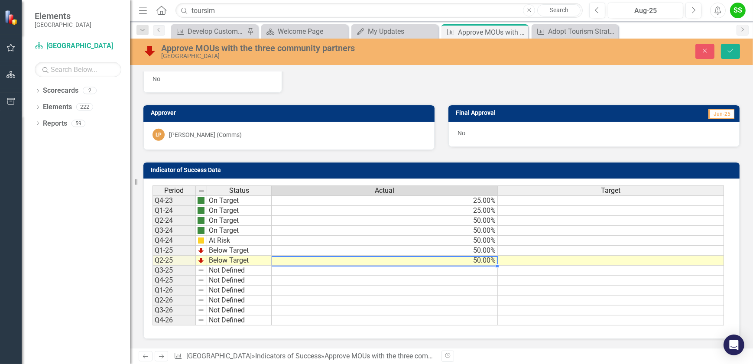
click at [480, 258] on td "50.00%" at bounding box center [385, 260] width 226 height 10
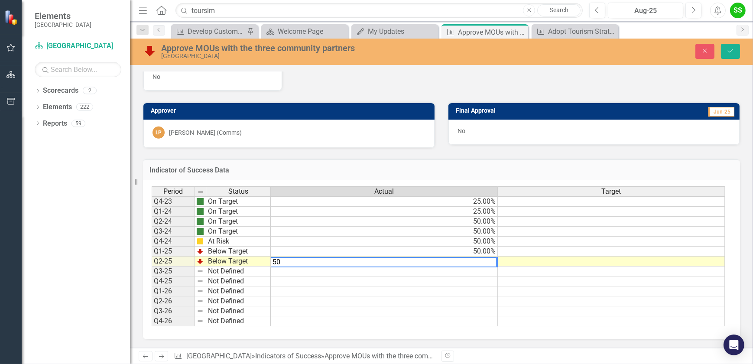
drag, startPoint x: 280, startPoint y: 258, endPoint x: 255, endPoint y: 262, distance: 25.8
click at [255, 262] on div "Period Status Actual Target Q4-23 On Target 25.00% Q1-24 On Target 25.00% Q2-24…" at bounding box center [438, 256] width 573 height 140
type textarea "75"
click at [410, 152] on div "Indicator of Success Data Last Calculated Period Status Actual Target Q4-23 On …" at bounding box center [441, 243] width 610 height 191
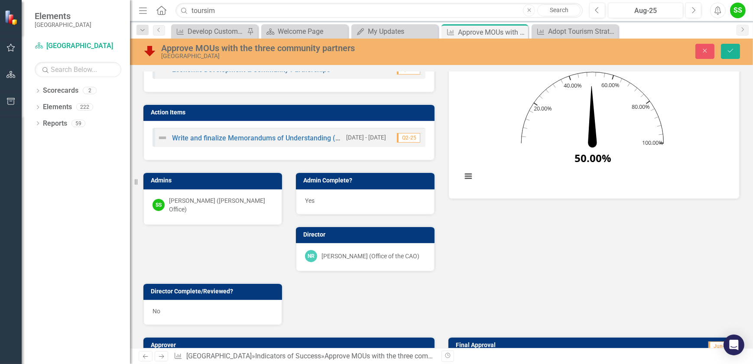
scroll to position [243, 0]
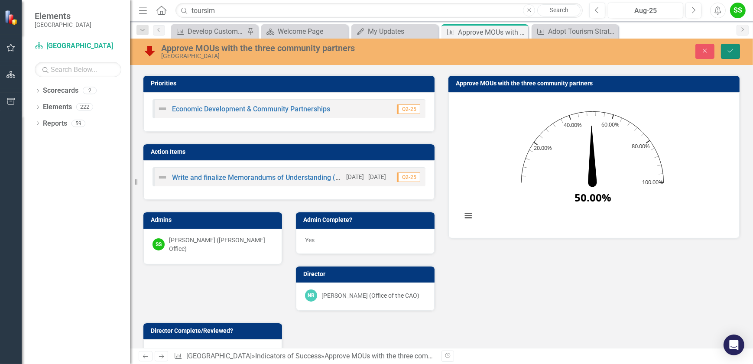
click at [732, 50] on icon "Save" at bounding box center [730, 51] width 8 height 6
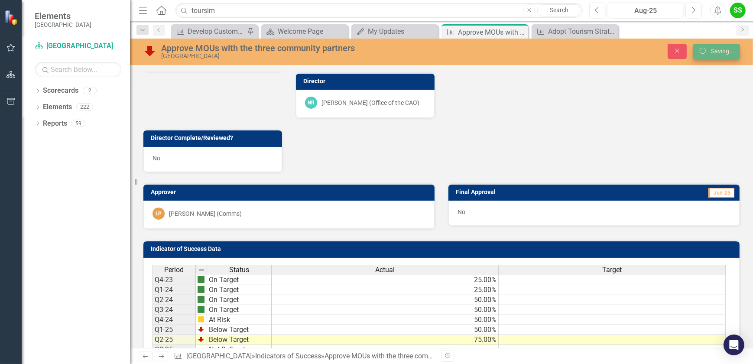
scroll to position [51, 0]
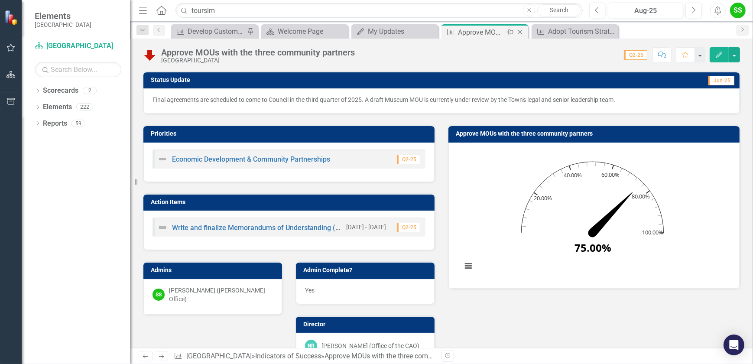
click at [519, 35] on icon "Close" at bounding box center [519, 32] width 9 height 7
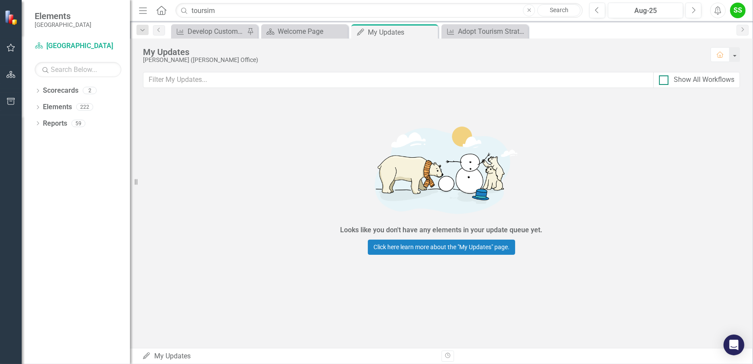
click at [668, 81] on div "Show All Workflows" at bounding box center [696, 80] width 75 height 10
click at [664, 81] on input "Show All Workflows" at bounding box center [662, 78] width 6 height 6
checkbox input "true"
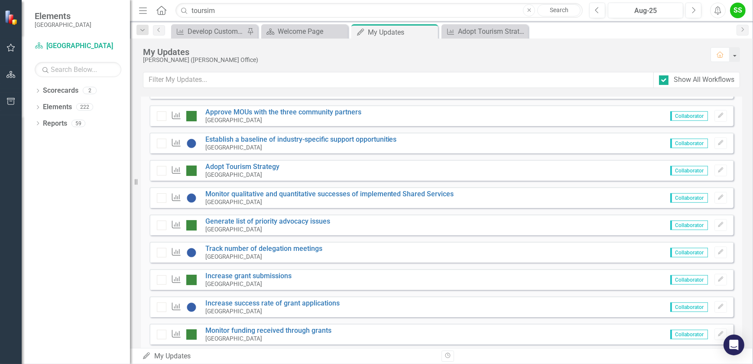
scroll to position [827, 0]
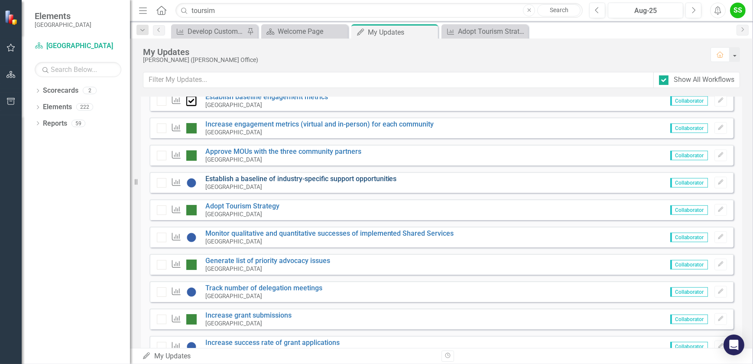
click at [333, 178] on link "Establish a baseline of industry-specific support opportunities" at bounding box center [300, 179] width 191 height 8
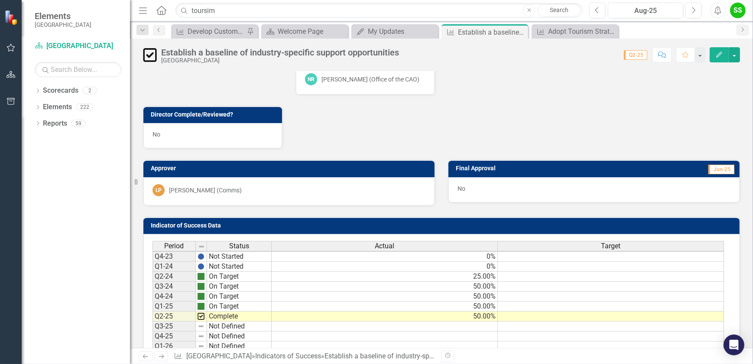
scroll to position [315, 0]
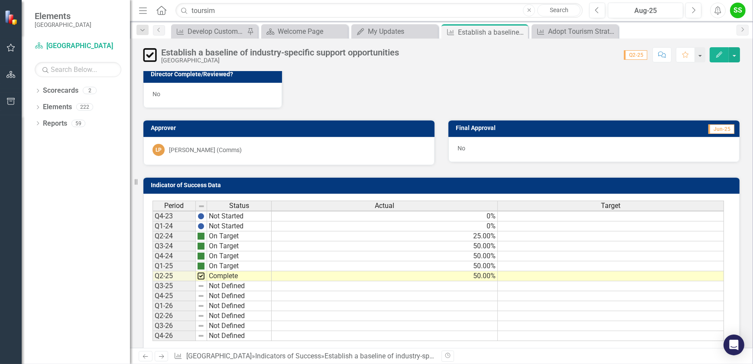
click at [477, 275] on td "50.00%" at bounding box center [385, 276] width 226 height 10
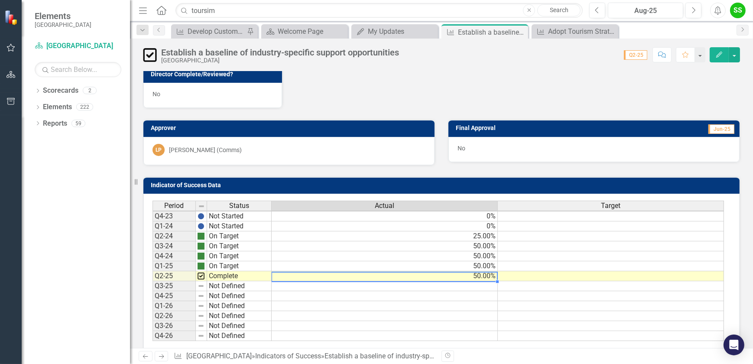
click at [477, 275] on td "50.00%" at bounding box center [385, 276] width 226 height 10
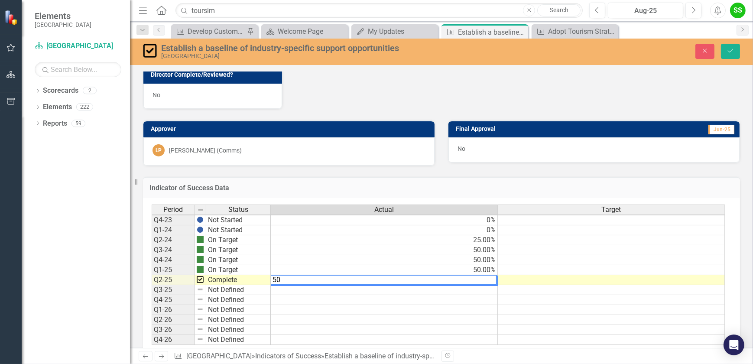
drag, startPoint x: 302, startPoint y: 276, endPoint x: 247, endPoint y: 261, distance: 57.4
click at [247, 262] on div "Period Status Actual Target Q4-23 Not Started 0% Q1-24 Not Started 0% Q2-24 On …" at bounding box center [438, 274] width 573 height 141
type textarea "100"
click at [316, 158] on div "LP Lucie Palka (Comms)" at bounding box center [288, 151] width 291 height 28
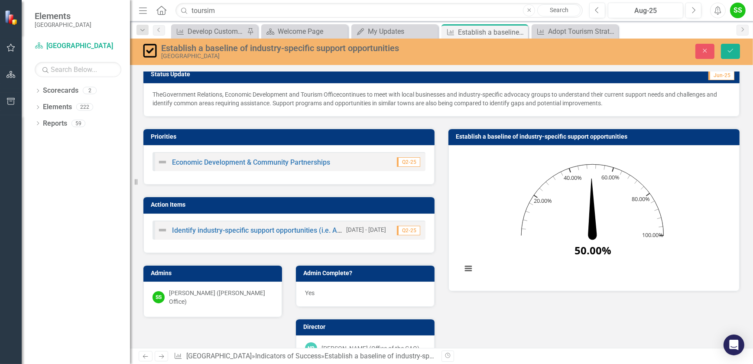
scroll to position [0, 0]
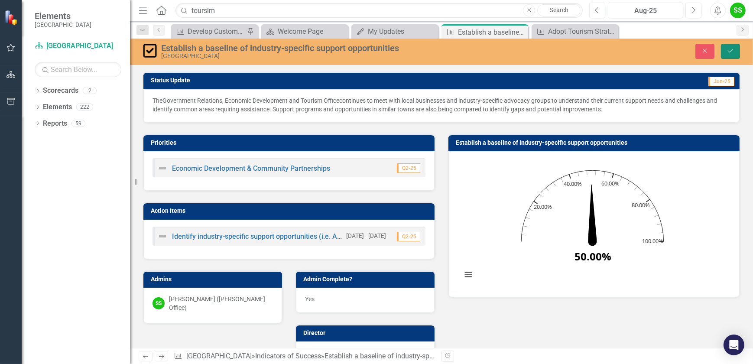
click at [730, 49] on icon "Save" at bounding box center [730, 51] width 8 height 6
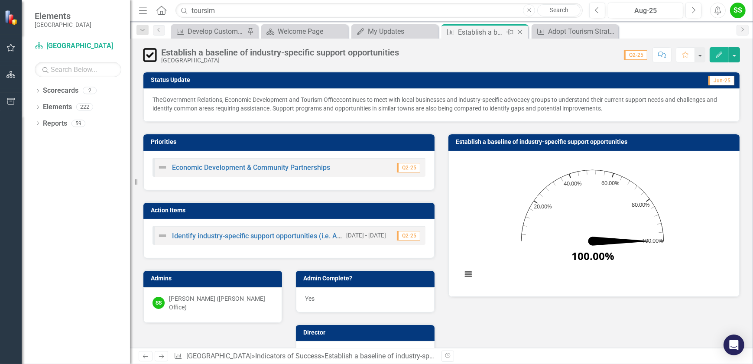
click at [520, 34] on icon "Close" at bounding box center [519, 32] width 9 height 7
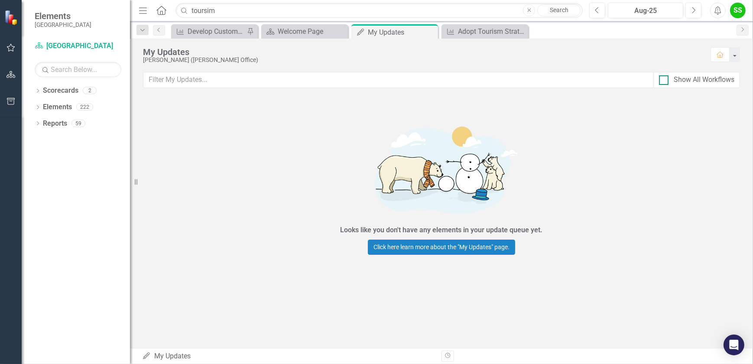
click at [665, 82] on div at bounding box center [664, 80] width 10 height 10
click at [664, 81] on input "Show All Workflows" at bounding box center [662, 78] width 6 height 6
checkbox input "true"
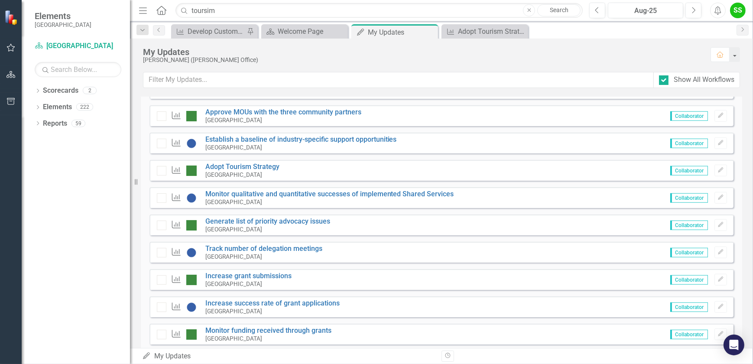
scroll to position [944, 0]
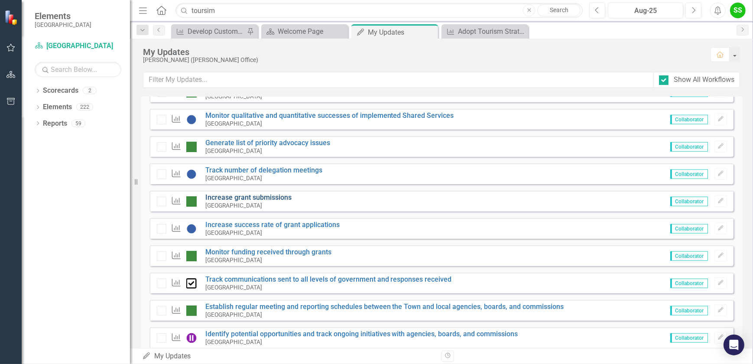
click at [268, 194] on link "Increase grant submissions" at bounding box center [248, 197] width 86 height 8
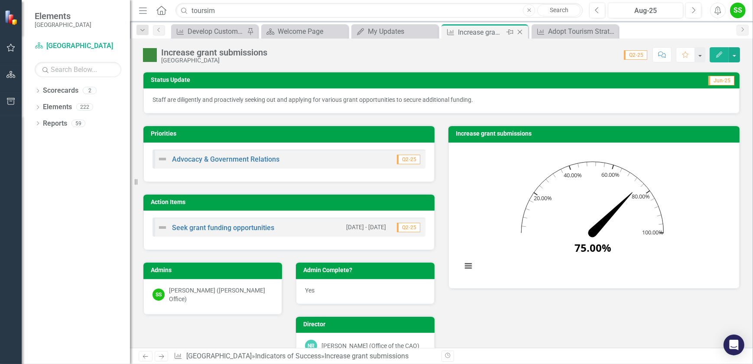
click at [521, 31] on icon "Close" at bounding box center [519, 32] width 9 height 7
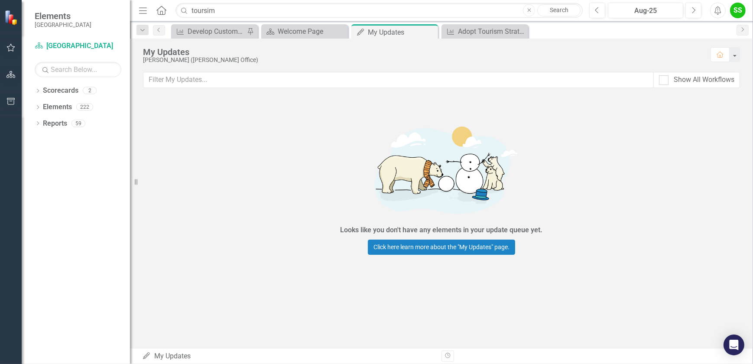
drag, startPoint x: 665, startPoint y: 77, endPoint x: 438, endPoint y: 81, distance: 227.0
click at [665, 77] on div at bounding box center [664, 80] width 10 height 10
click at [664, 77] on input "Show All Workflows" at bounding box center [662, 78] width 6 height 6
checkbox input "true"
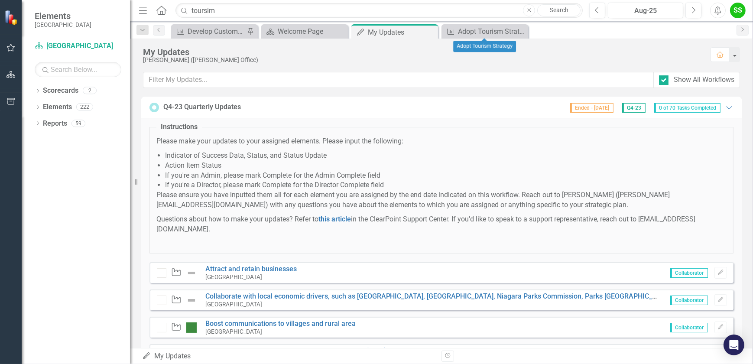
click at [0, 0] on icon "Close" at bounding box center [0, 0] width 0 height 0
click at [353, 72] on input "text" at bounding box center [398, 80] width 510 height 16
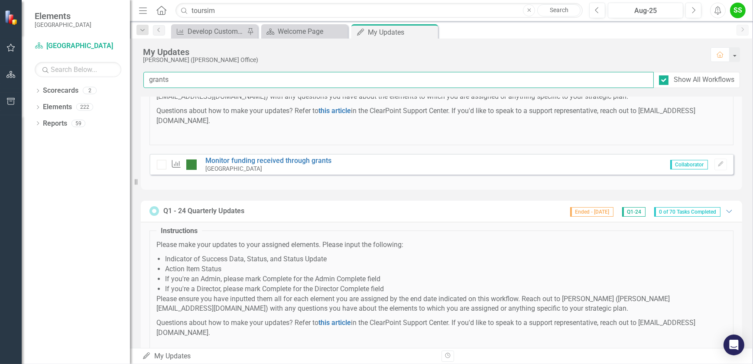
scroll to position [39, 0]
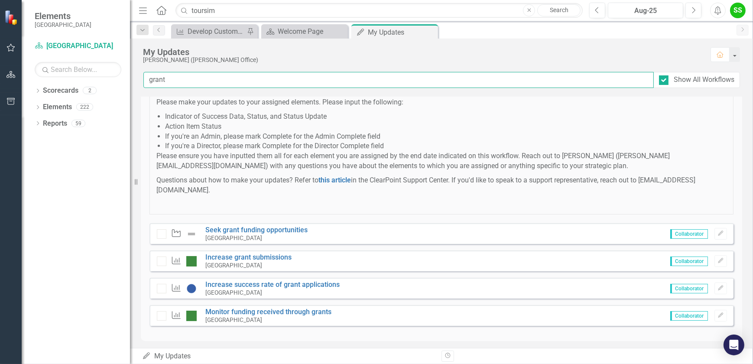
type input "grant"
click at [242, 284] on link "Increase success rate of grant applications" at bounding box center [272, 284] width 134 height 8
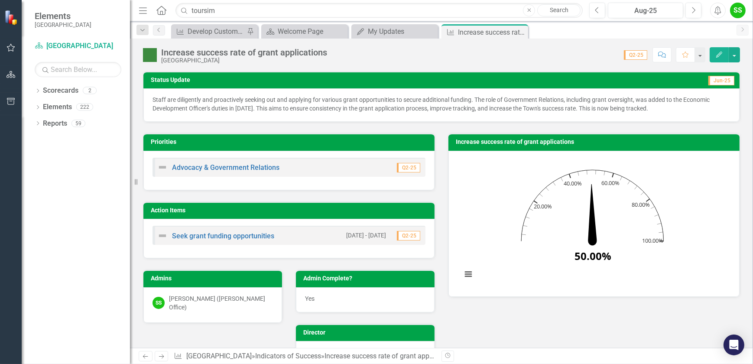
click at [215, 124] on div "Priorities Advocacy & Government Relations Q2-25" at bounding box center [288, 156] width 305 height 68
click at [231, 107] on p "Staff are diligently and proactively seeking out and applying for various grant…" at bounding box center [441, 103] width 578 height 17
click at [394, 99] on p "Staff are diligently and proactively seeking out and applying for various grant…" at bounding box center [441, 103] width 578 height 17
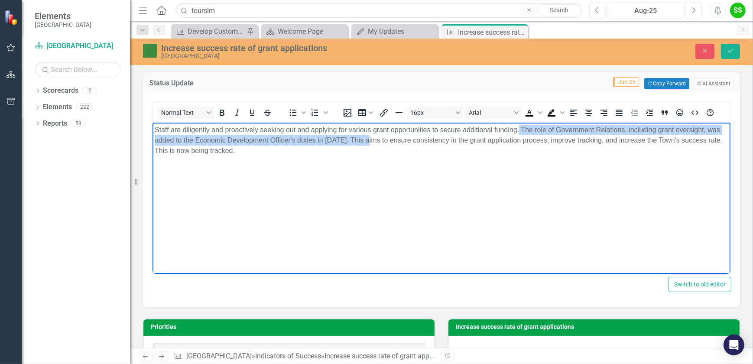
drag, startPoint x: 519, startPoint y: 128, endPoint x: 375, endPoint y: 138, distance: 144.1
click at [375, 138] on p "Staff are diligently and proactively seeking out and applying for various grant…" at bounding box center [440, 140] width 573 height 31
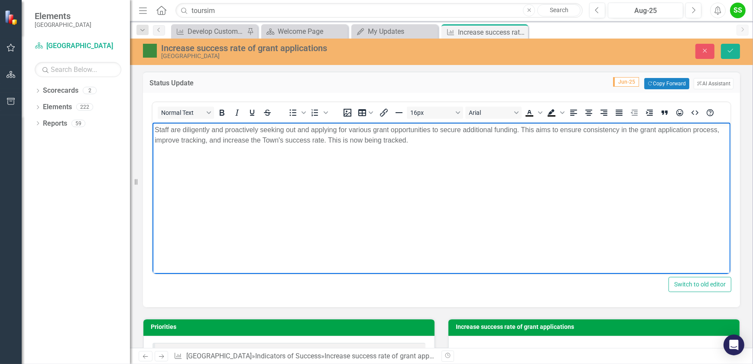
drag, startPoint x: 327, startPoint y: 139, endPoint x: 550, endPoint y: 135, distance: 223.5
click at [332, 139] on p "Staff are diligently and proactively seeking out and applying for various grant…" at bounding box center [440, 135] width 573 height 21
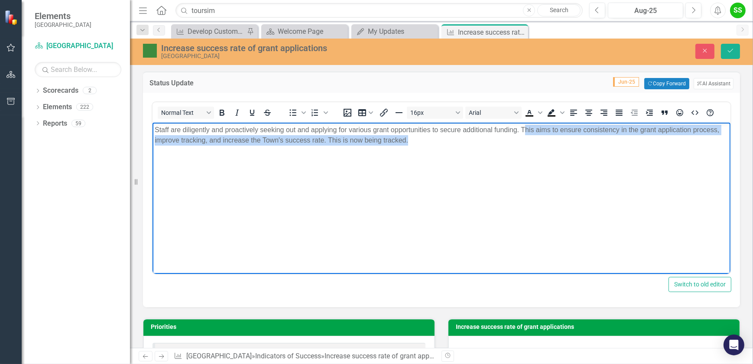
drag, startPoint x: 522, startPoint y: 130, endPoint x: 540, endPoint y: 145, distance: 23.1
click at [540, 145] on p "Staff are diligently and proactively seeking out and applying for various grant…" at bounding box center [440, 135] width 573 height 21
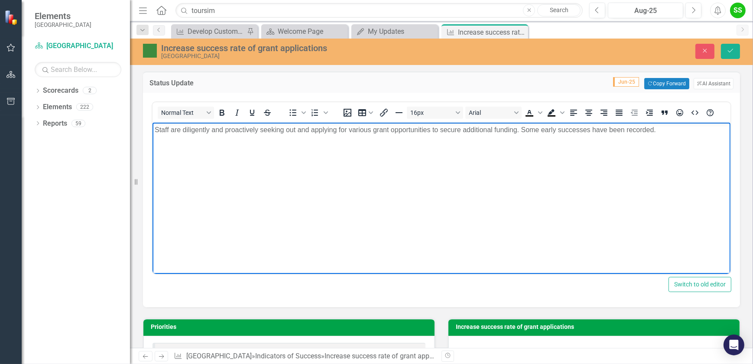
drag, startPoint x: 660, startPoint y: 129, endPoint x: 520, endPoint y: 130, distance: 140.3
click at [520, 130] on p "Staff are diligently and proactively seeking out and applying for various grant…" at bounding box center [440, 130] width 573 height 10
click at [155, 130] on p "Staff are diligently and proactively seeking out and applying for various grant…" at bounding box center [440, 130] width 573 height 10
click at [666, 129] on p "Some early successes have been recorded. Staff are diligently and proactively s…" at bounding box center [440, 130] width 573 height 10
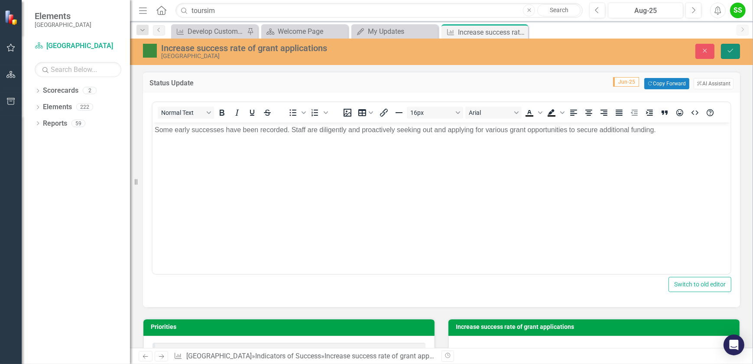
click at [728, 44] on button "Save" at bounding box center [730, 51] width 19 height 15
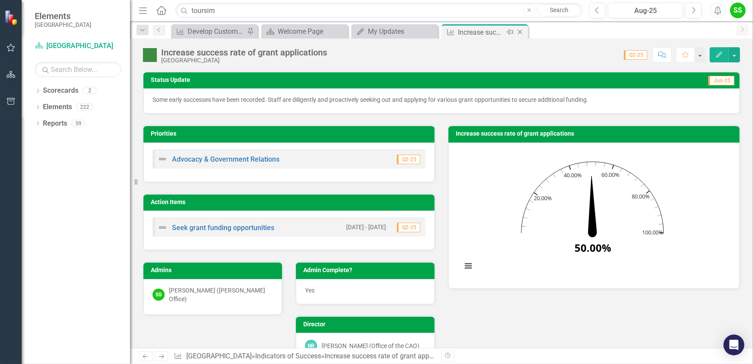
click at [520, 30] on icon "Close" at bounding box center [519, 32] width 9 height 7
